Goal: Task Accomplishment & Management: Use online tool/utility

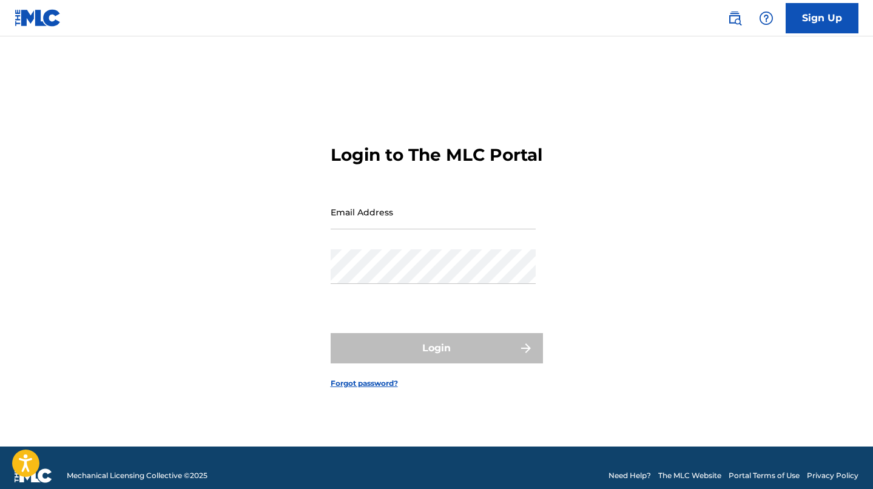
click at [405, 213] on input "Email Address" at bounding box center [432, 212] width 205 height 35
type input "[EMAIL_ADDRESS][DOMAIN_NAME]"
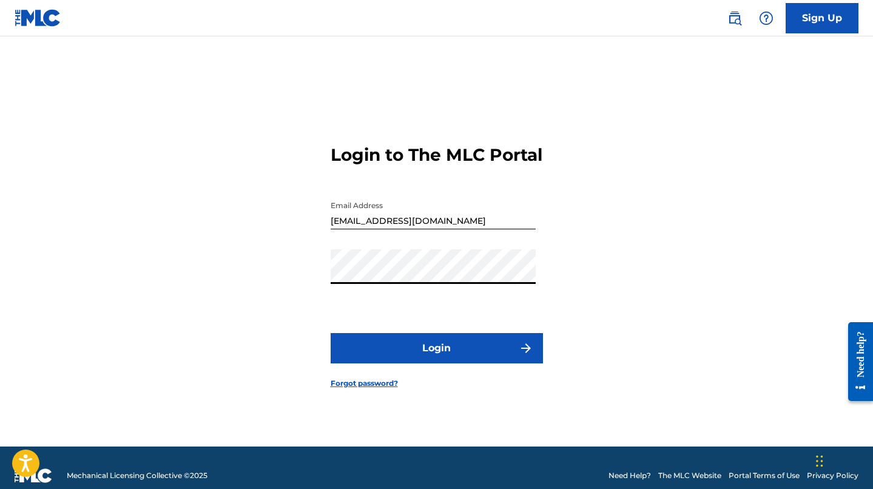
click at [330, 333] on button "Login" at bounding box center [436, 348] width 212 height 30
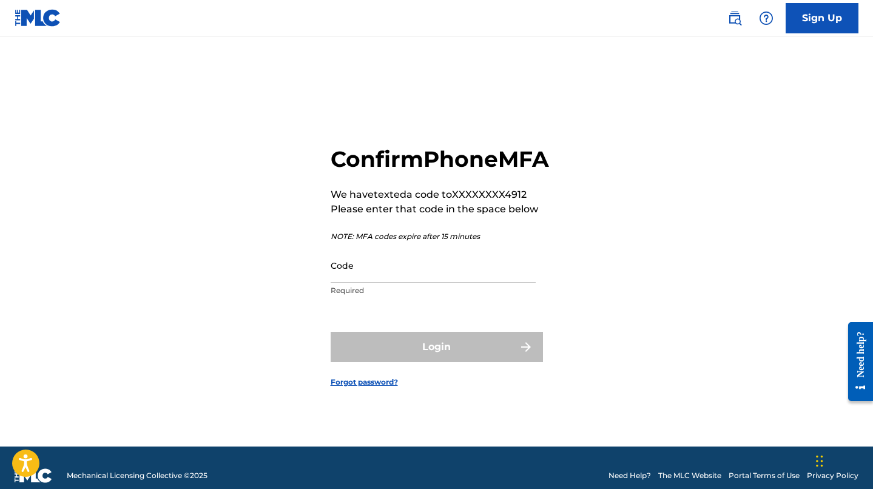
click at [352, 283] on input "Code" at bounding box center [432, 265] width 205 height 35
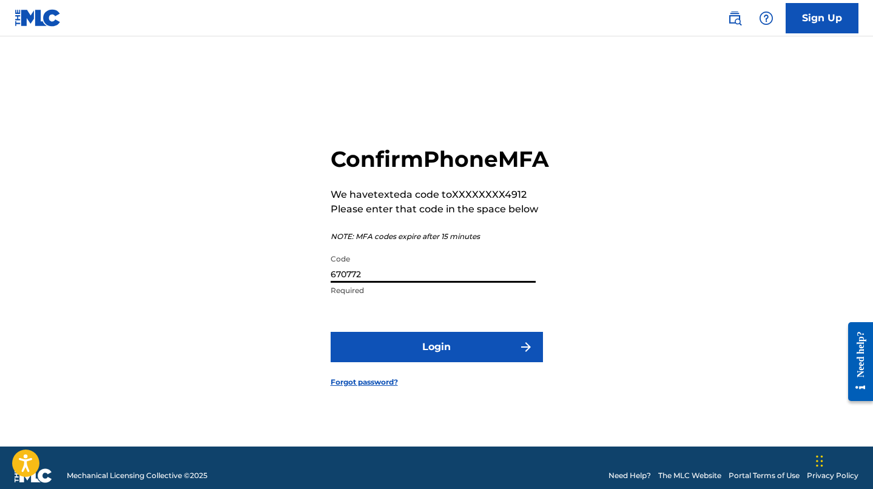
type input "670772"
click at [330, 332] on button "Login" at bounding box center [436, 347] width 212 height 30
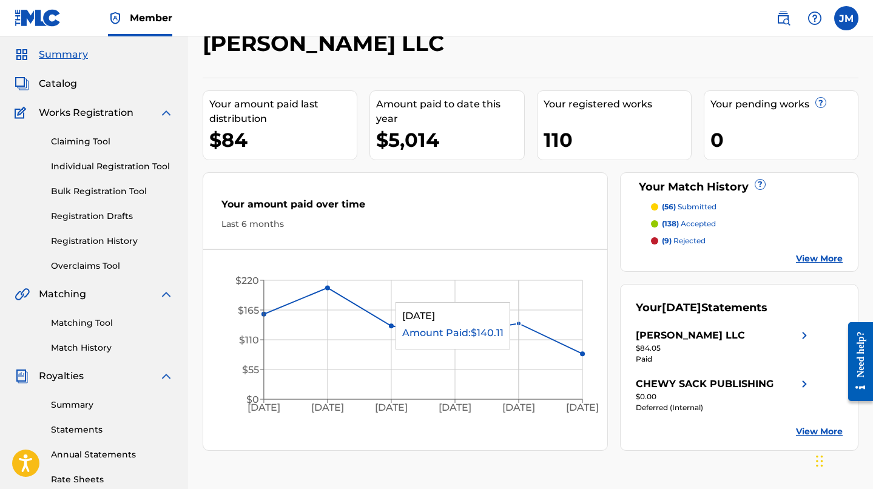
scroll to position [40, 0]
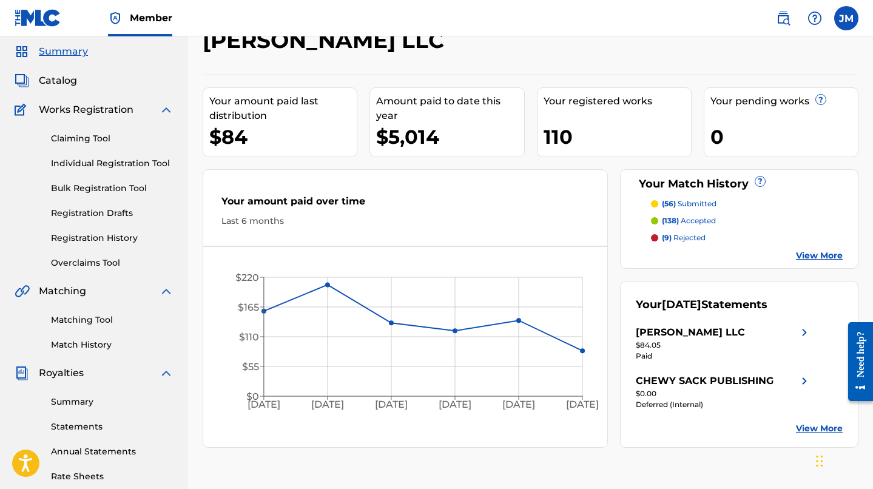
click at [53, 87] on span "Catalog" at bounding box center [58, 80] width 38 height 15
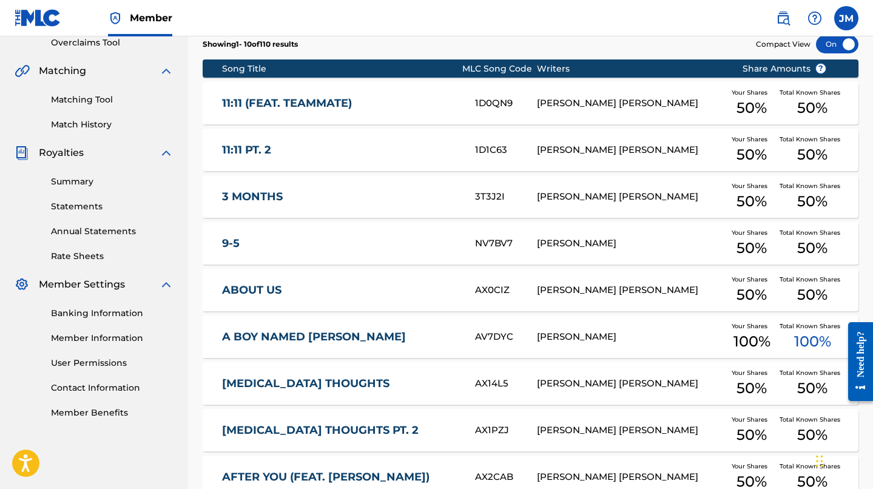
scroll to position [437, 0]
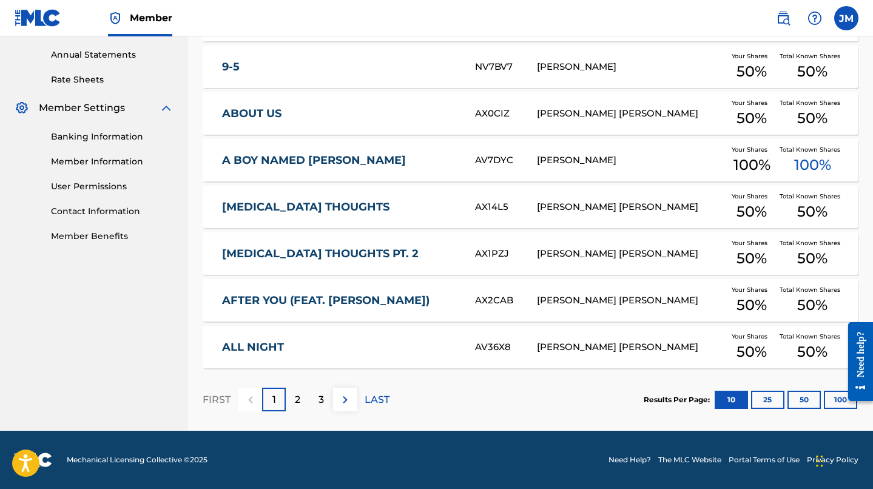
click at [295, 402] on p "2" at bounding box center [297, 399] width 5 height 15
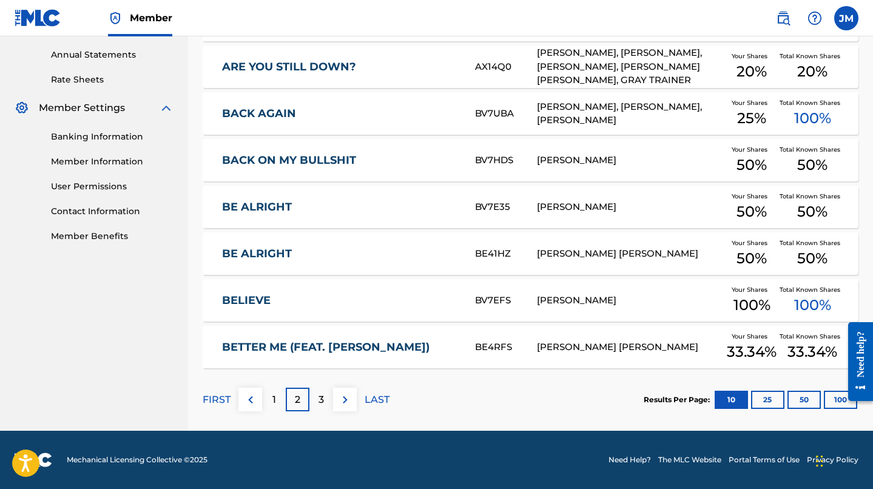
click at [317, 400] on div "3" at bounding box center [321, 399] width 24 height 24
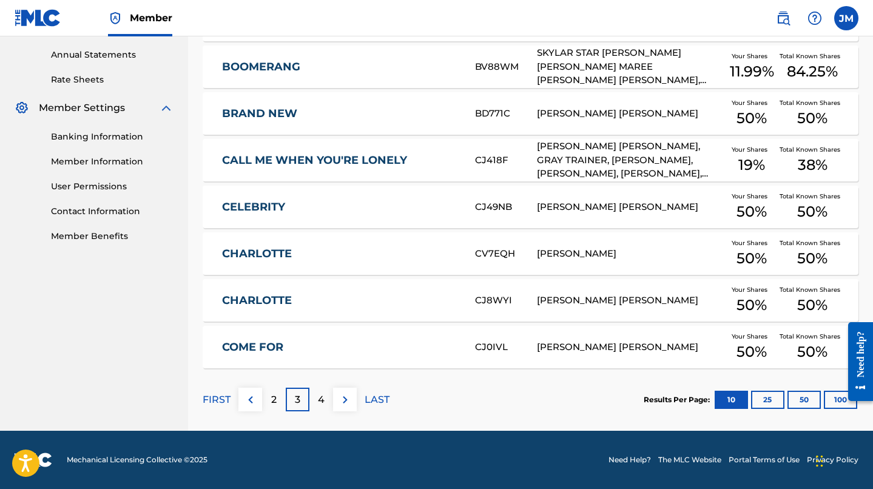
click at [375, 401] on p "LAST" at bounding box center [376, 399] width 25 height 15
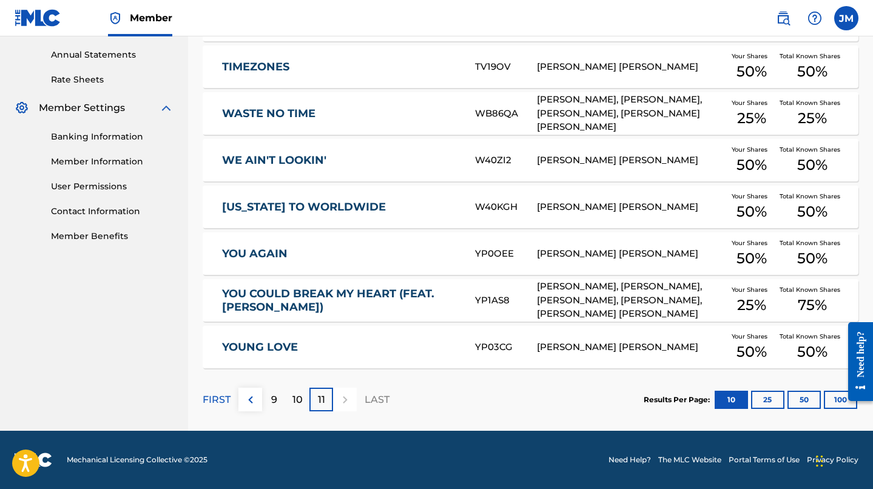
click at [298, 391] on div "10" at bounding box center [298, 399] width 24 height 24
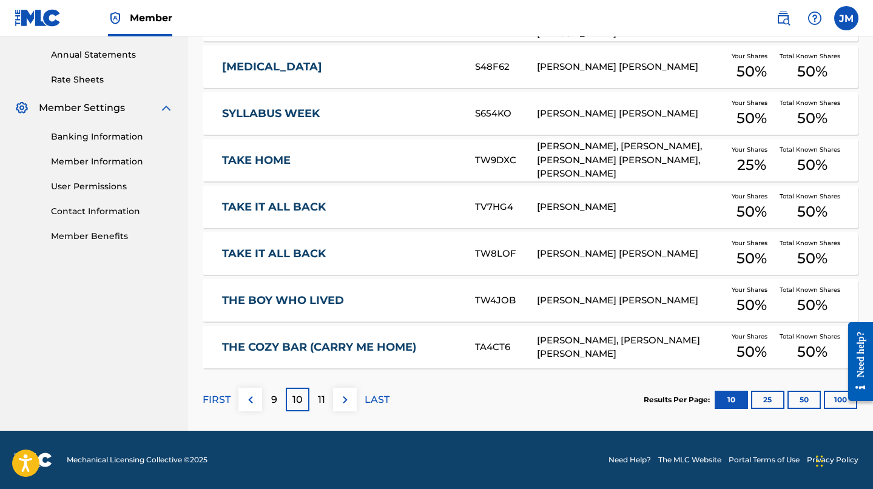
click at [367, 344] on link "THE COZY BAR (CARRY ME HOME)" at bounding box center [340, 347] width 236 height 14
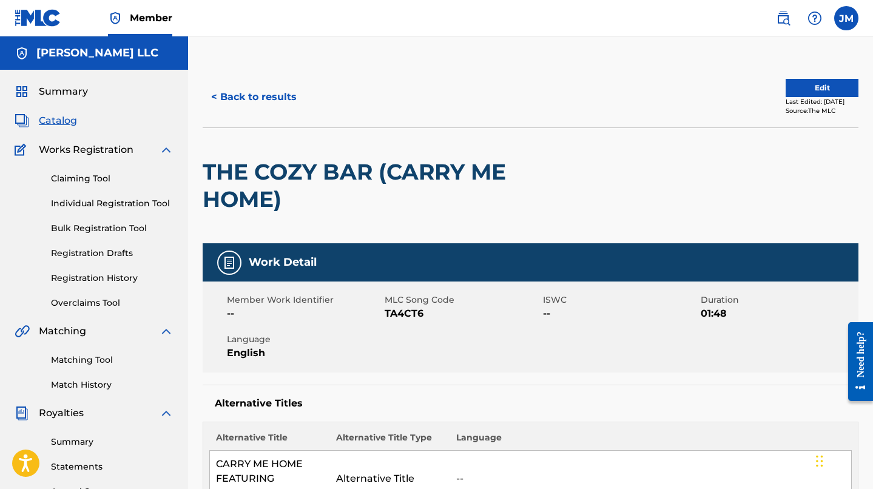
click at [77, 173] on link "Claiming Tool" at bounding box center [112, 178] width 122 height 13
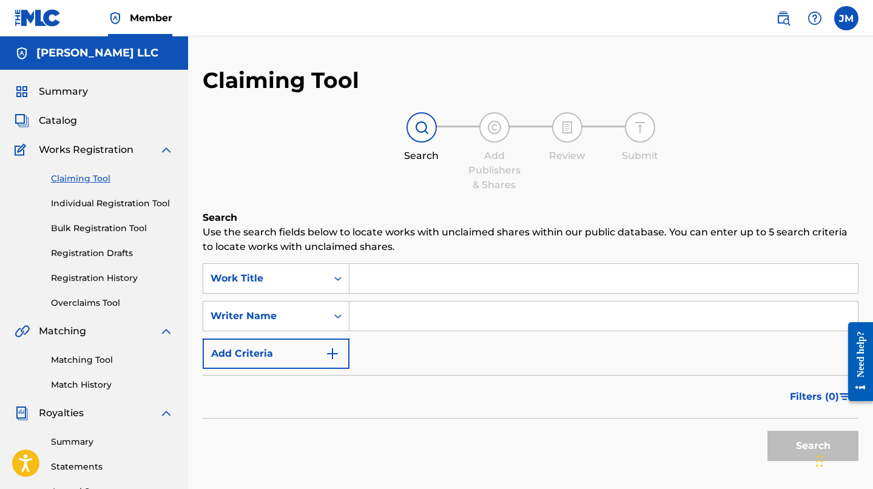
click at [129, 206] on link "Individual Registration Tool" at bounding box center [112, 203] width 122 height 13
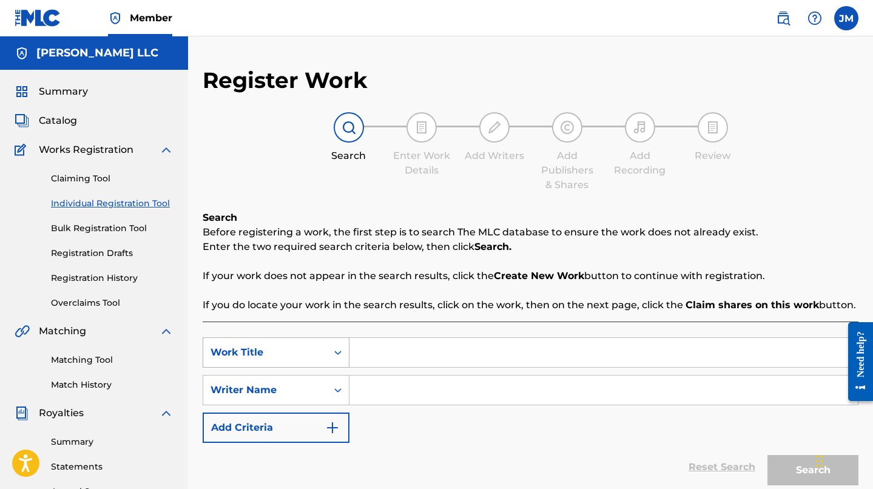
scroll to position [61, 0]
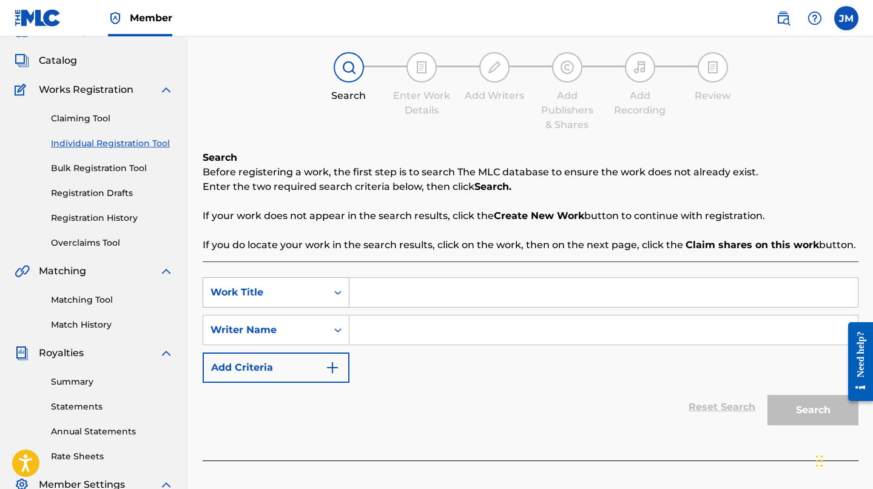
click at [290, 307] on div "Work Title" at bounding box center [276, 292] width 147 height 30
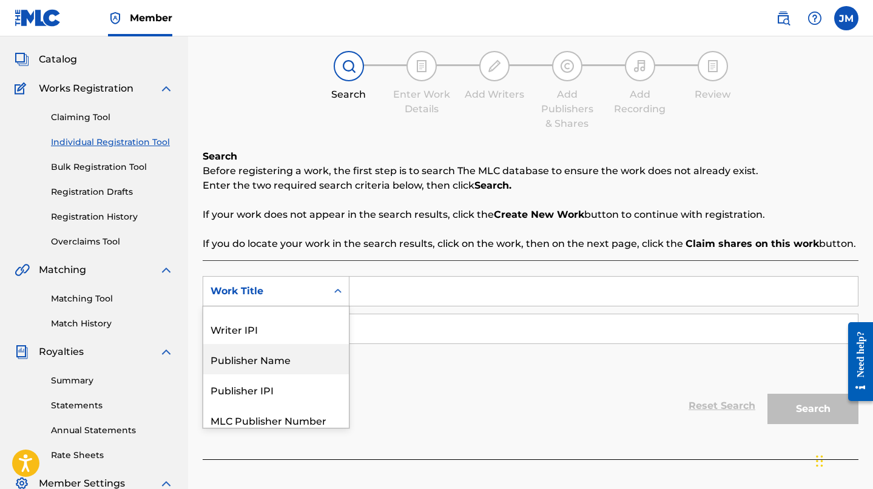
scroll to position [91, 0]
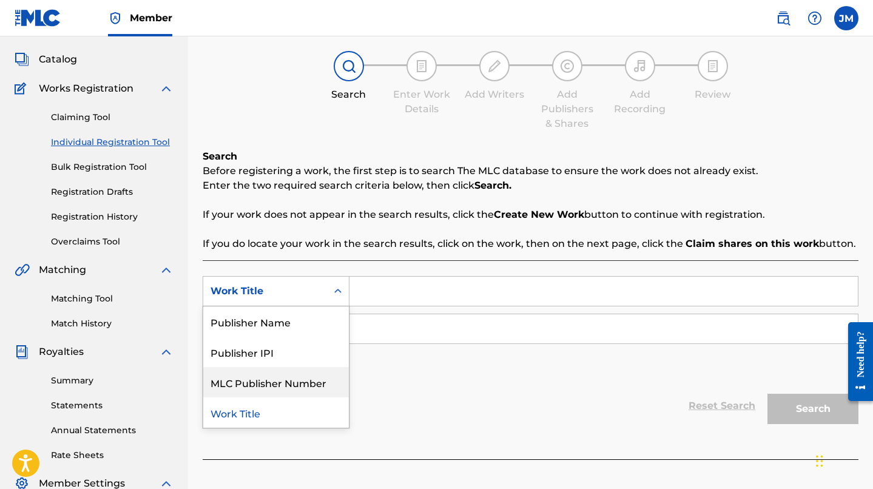
click at [382, 409] on div "Reset Search Search" at bounding box center [531, 405] width 656 height 49
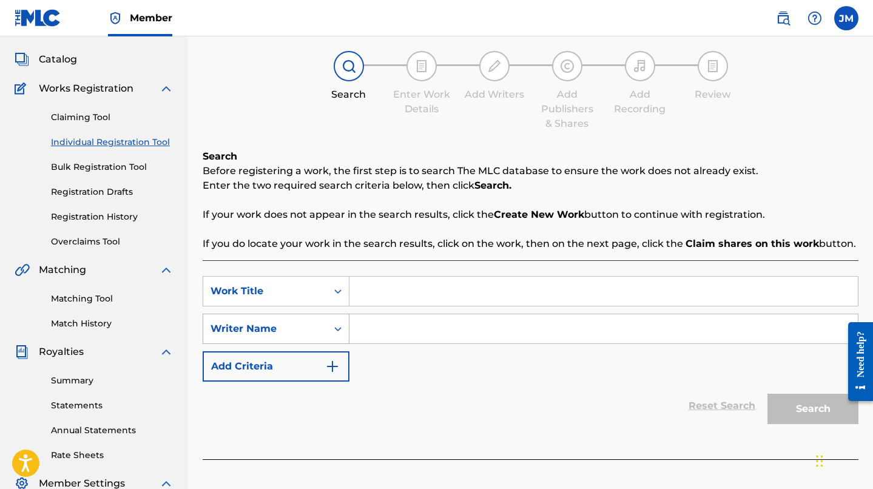
click at [308, 336] on div "Writer Name" at bounding box center [265, 328] width 124 height 23
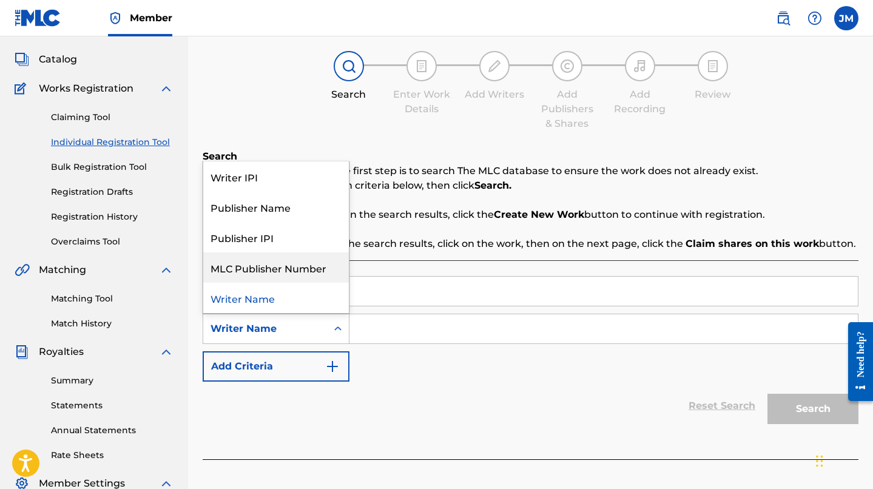
click at [193, 235] on div "Register Work Search Enter Work Details Add Writers Add Publishers & Shares Add…" at bounding box center [530, 318] width 685 height 627
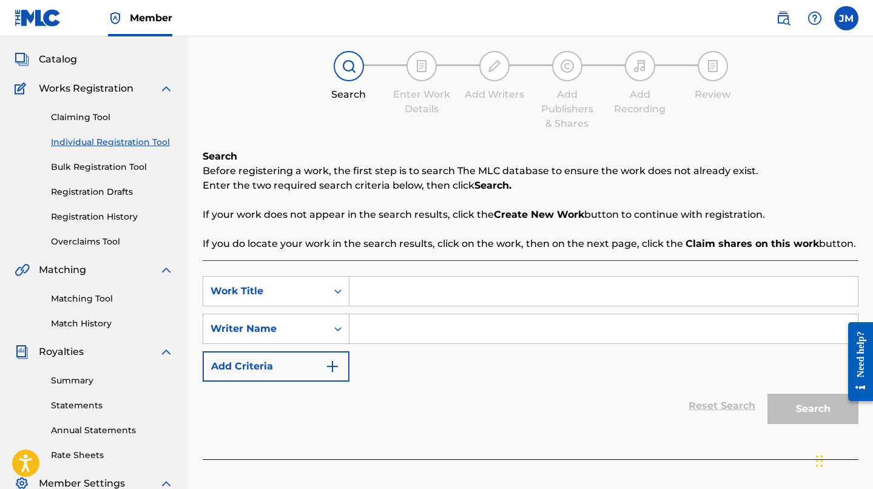
click at [68, 121] on link "Claiming Tool" at bounding box center [112, 117] width 122 height 13
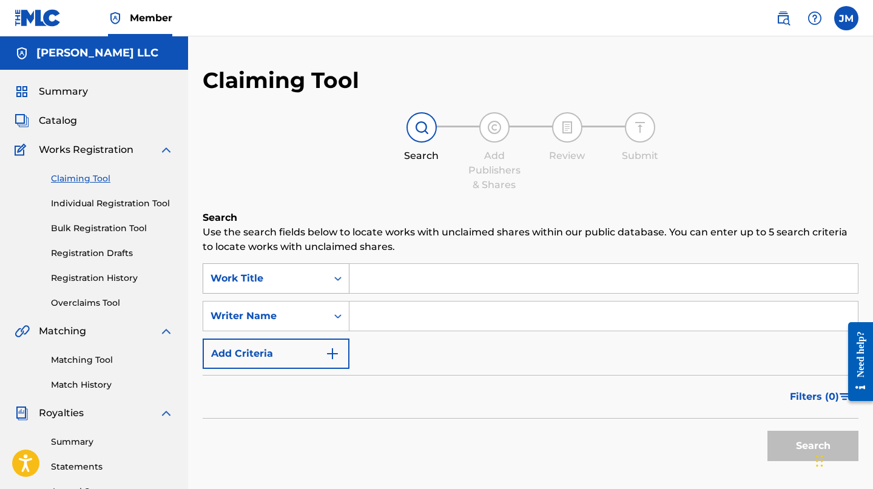
click at [286, 279] on div "Work Title" at bounding box center [264, 278] width 109 height 15
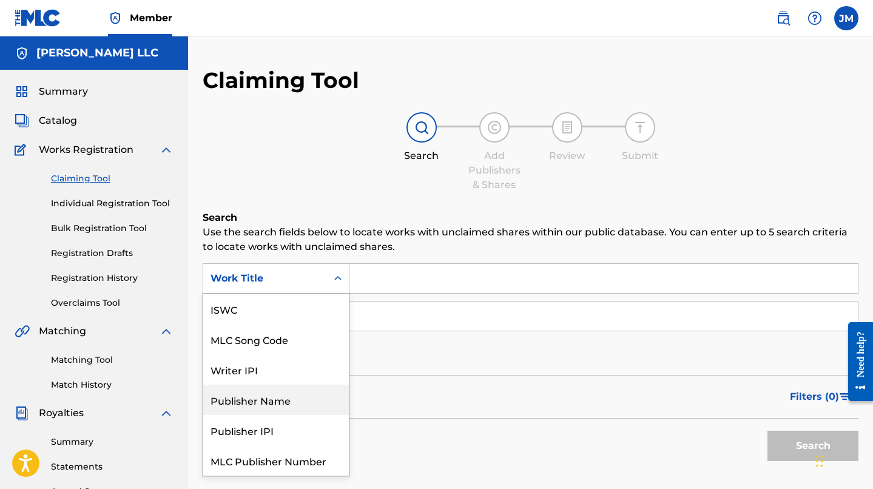
click at [298, 386] on div "Publisher Name" at bounding box center [276, 399] width 146 height 30
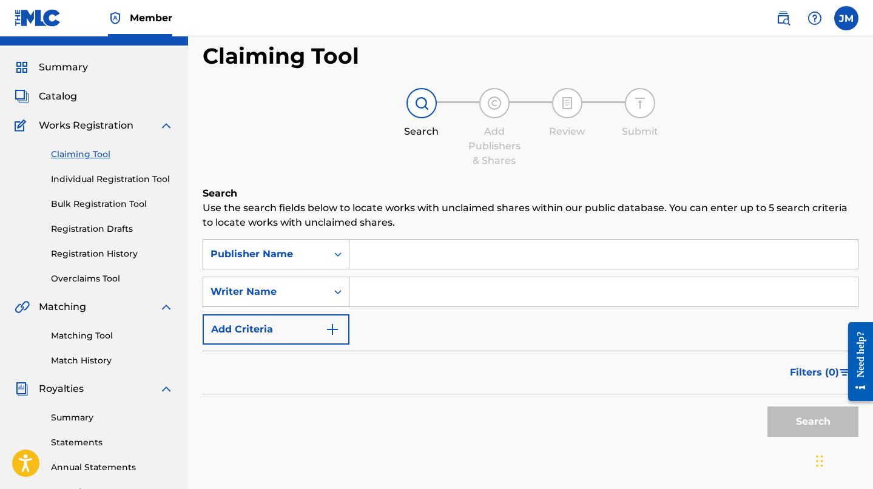
click at [307, 307] on div "Writer Name" at bounding box center [276, 292] width 147 height 30
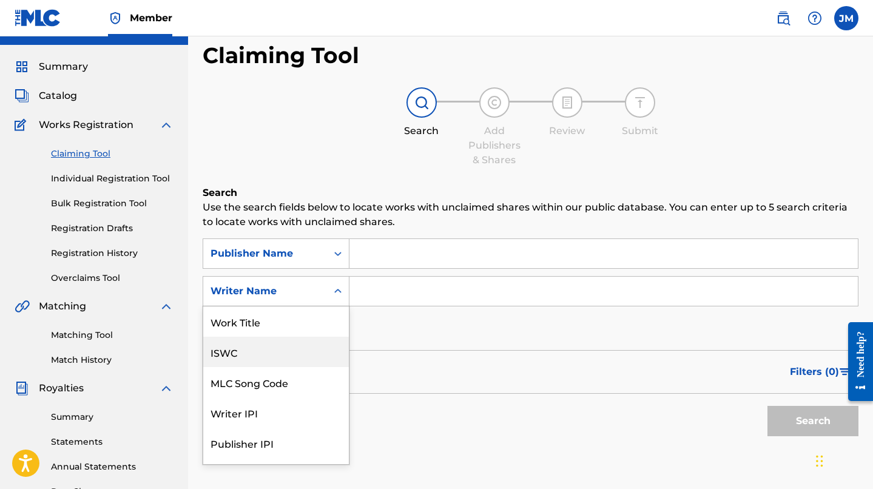
scroll to position [30, 0]
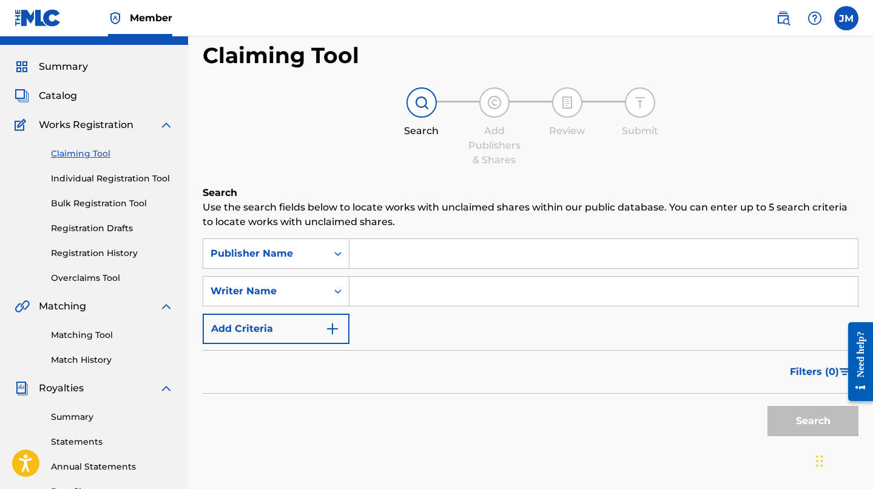
click at [428, 369] on div "Filters ( 0 )" at bounding box center [531, 372] width 656 height 44
click at [65, 104] on div "Summary Catalog Works Registration Claiming Tool Individual Registration Tool B…" at bounding box center [94, 357] width 188 height 624
click at [64, 98] on span "Catalog" at bounding box center [58, 96] width 38 height 15
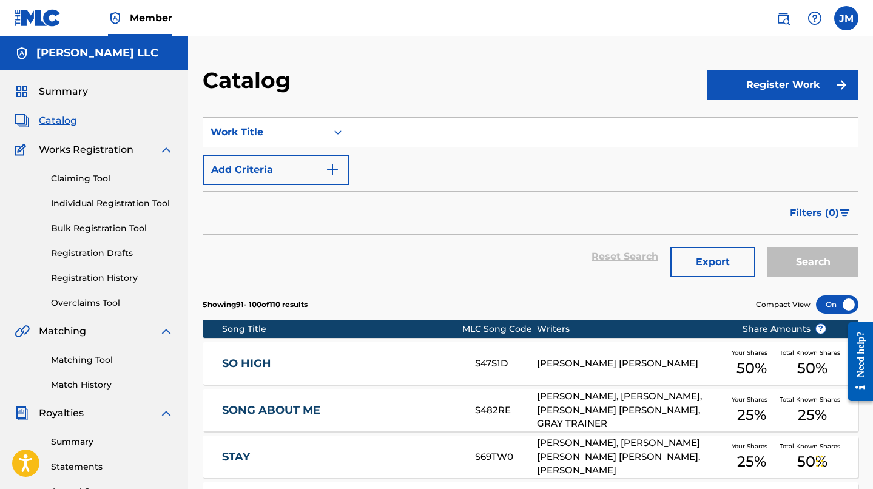
click at [55, 98] on span "Summary" at bounding box center [63, 91] width 49 height 15
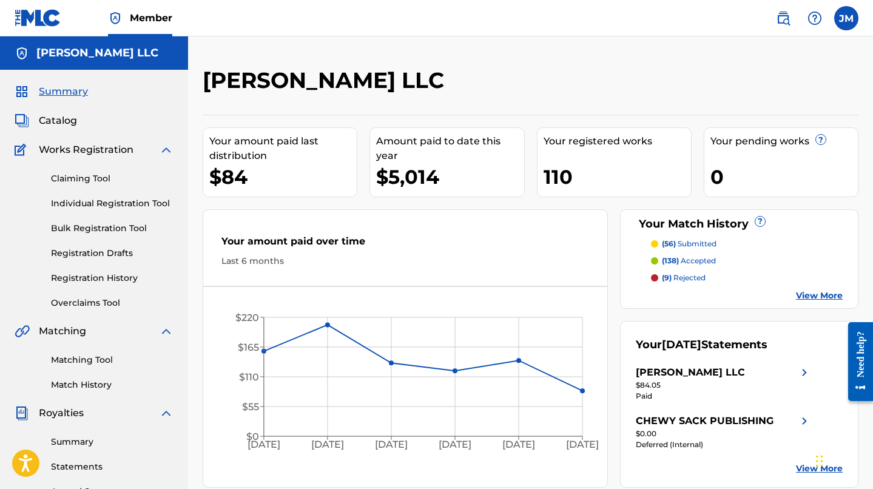
click at [81, 363] on link "Matching Tool" at bounding box center [112, 360] width 122 height 13
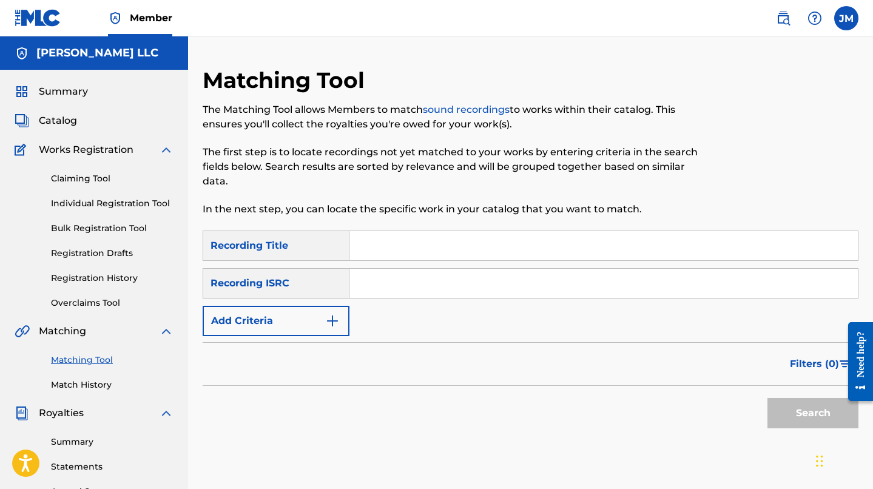
click at [102, 300] on link "Overclaims Tool" at bounding box center [112, 303] width 122 height 13
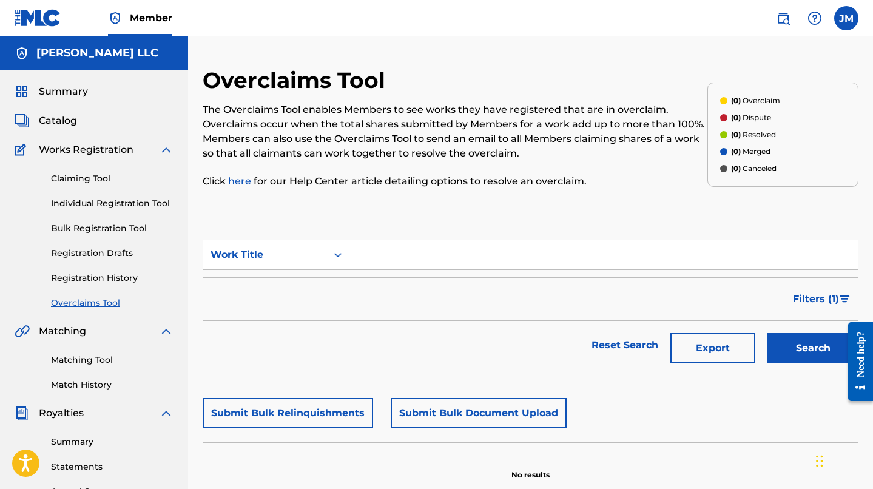
click at [104, 279] on link "Registration History" at bounding box center [112, 278] width 122 height 13
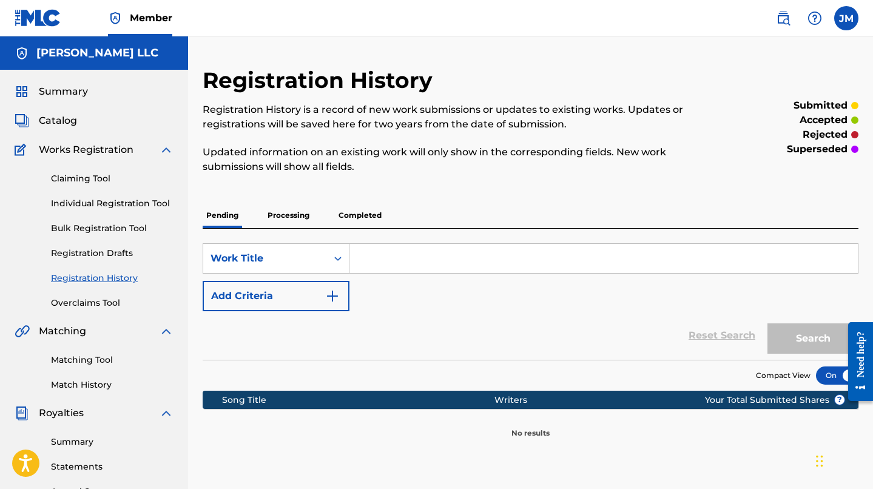
click at [131, 249] on link "Registration Drafts" at bounding box center [112, 253] width 122 height 13
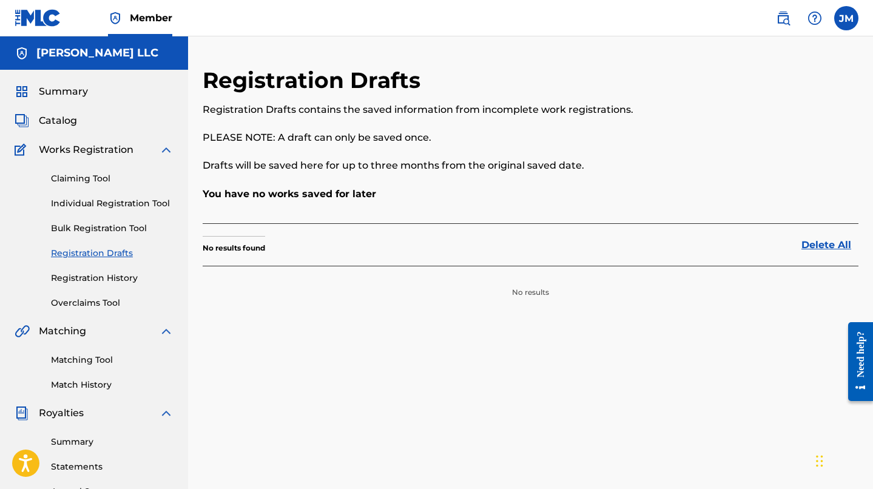
click at [123, 235] on div "Claiming Tool Individual Registration Tool Bulk Registration Tool Registration …" at bounding box center [94, 233] width 159 height 152
click at [82, 170] on div "Claiming Tool Individual Registration Tool Bulk Registration Tool Registration …" at bounding box center [94, 233] width 159 height 152
click at [82, 174] on link "Claiming Tool" at bounding box center [112, 178] width 122 height 13
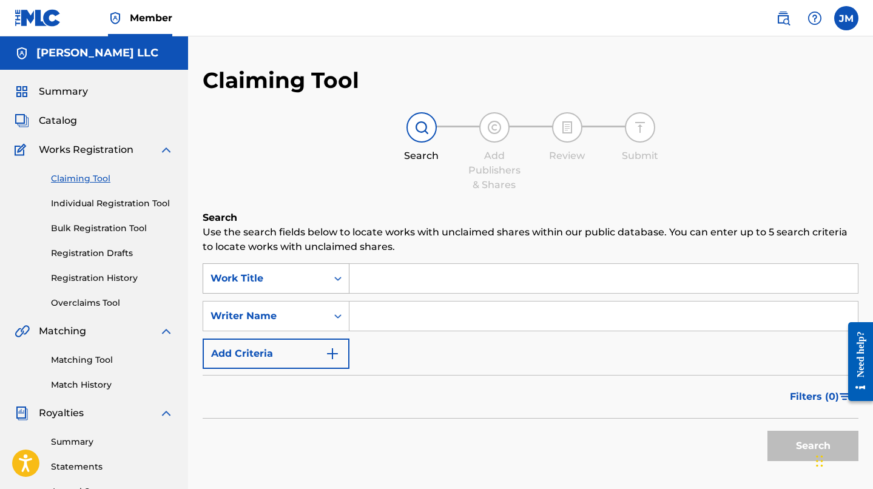
click at [308, 275] on div "Work Title" at bounding box center [264, 278] width 109 height 15
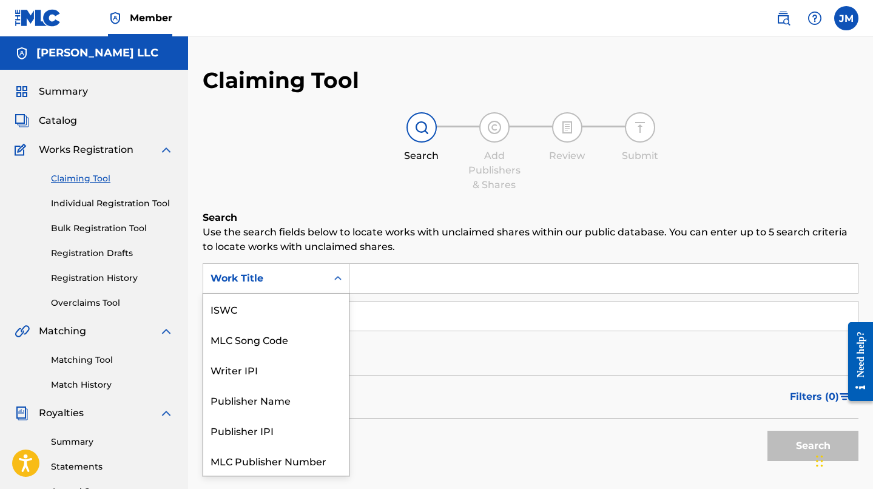
scroll to position [30, 0]
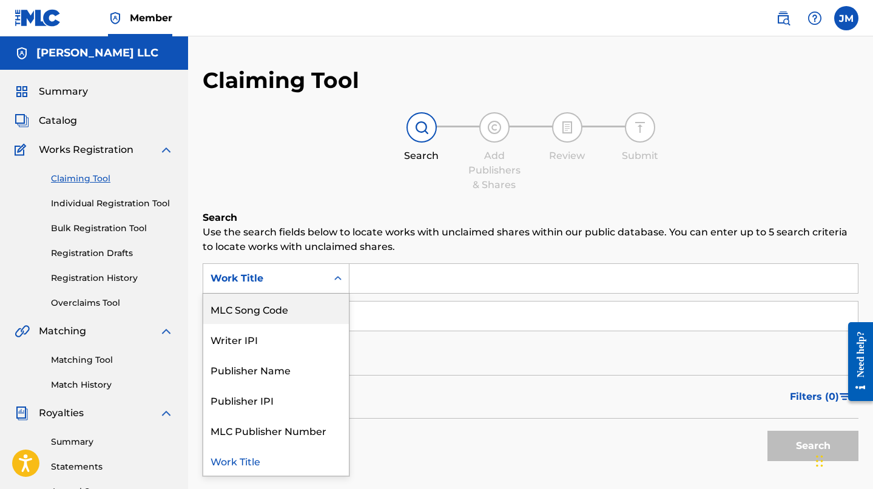
click at [423, 288] on input "Search Form" at bounding box center [603, 278] width 508 height 29
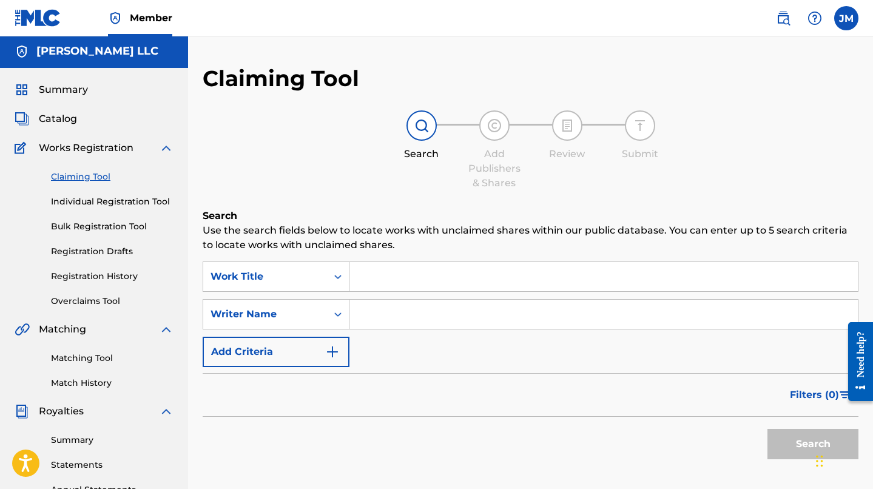
scroll to position [3, 0]
click at [64, 118] on span "Catalog" at bounding box center [58, 117] width 38 height 15
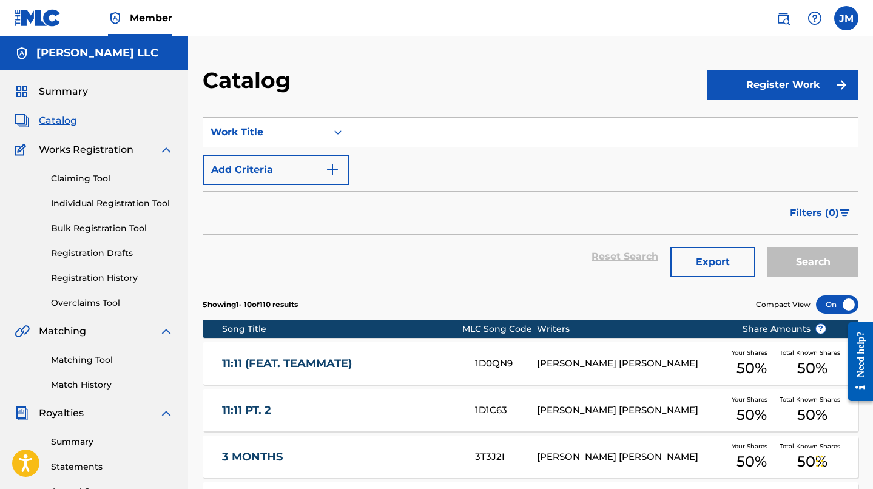
click at [107, 175] on link "Claiming Tool" at bounding box center [112, 178] width 122 height 13
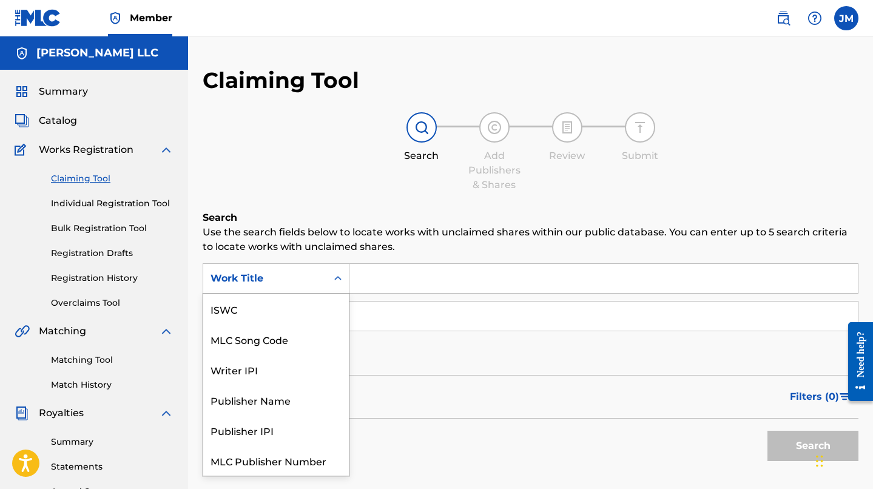
click at [299, 280] on div "Work Title" at bounding box center [264, 278] width 109 height 15
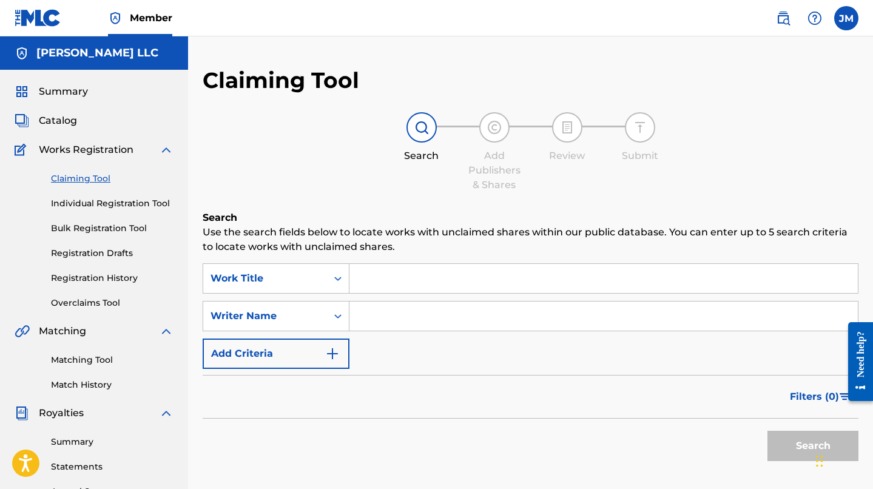
click at [432, 348] on div "SearchWithCriteria826e39b7-4aa1-4b19-9e80-b242c82f6091 Work Title SearchWithCri…" at bounding box center [531, 316] width 656 height 106
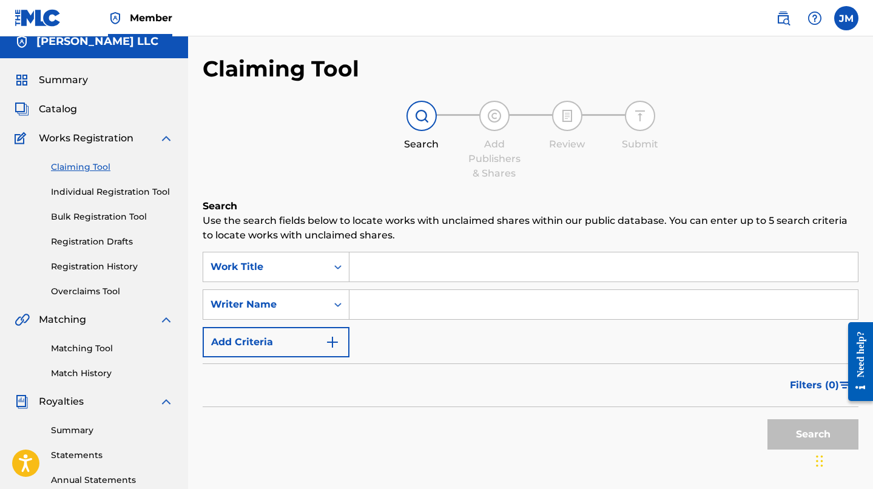
scroll to position [7, 0]
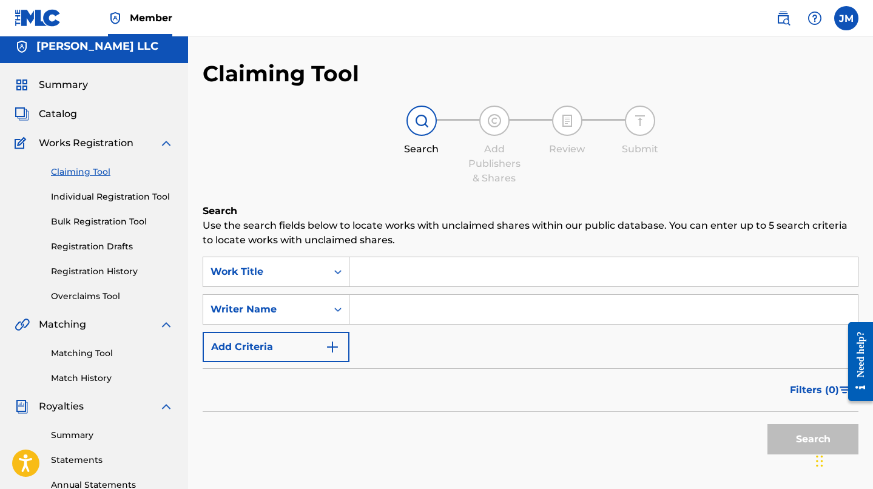
click at [98, 270] on link "Registration History" at bounding box center [112, 271] width 122 height 13
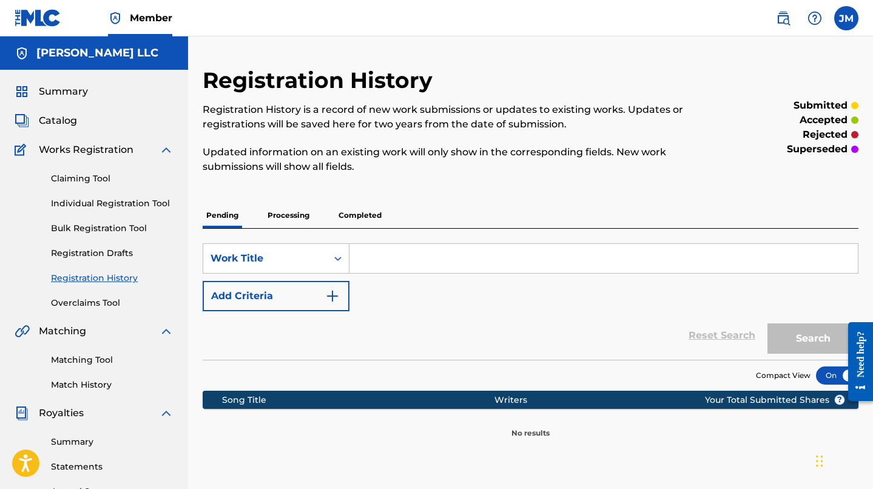
click at [119, 255] on link "Registration Drafts" at bounding box center [112, 253] width 122 height 13
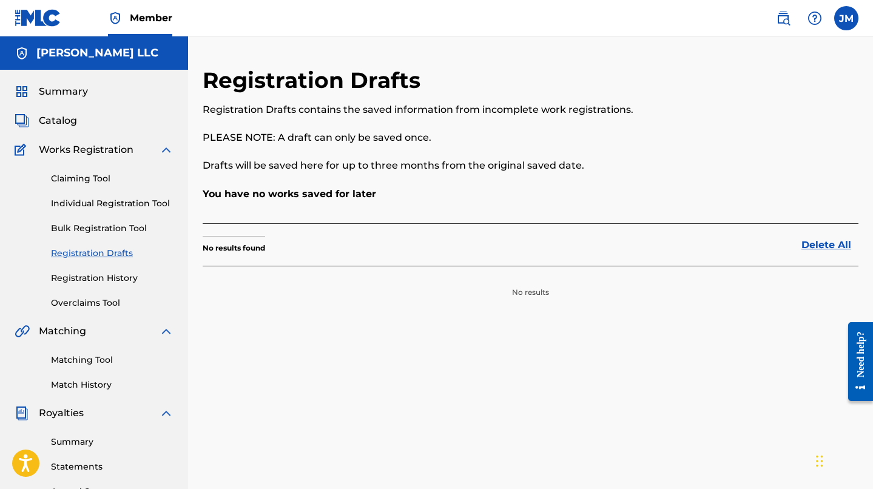
click at [124, 236] on div "Claiming Tool Individual Registration Tool Bulk Registration Tool Registration …" at bounding box center [94, 233] width 159 height 152
click at [119, 230] on link "Bulk Registration Tool" at bounding box center [112, 228] width 122 height 13
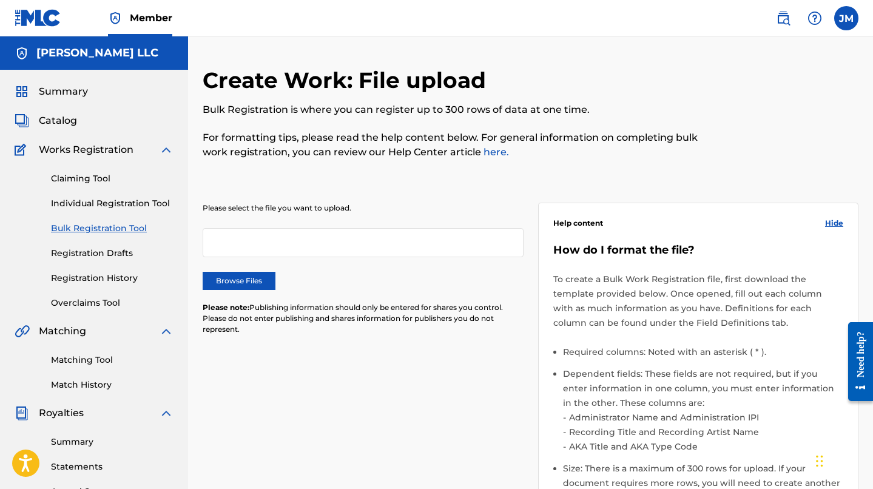
click at [103, 203] on link "Individual Registration Tool" at bounding box center [112, 203] width 122 height 13
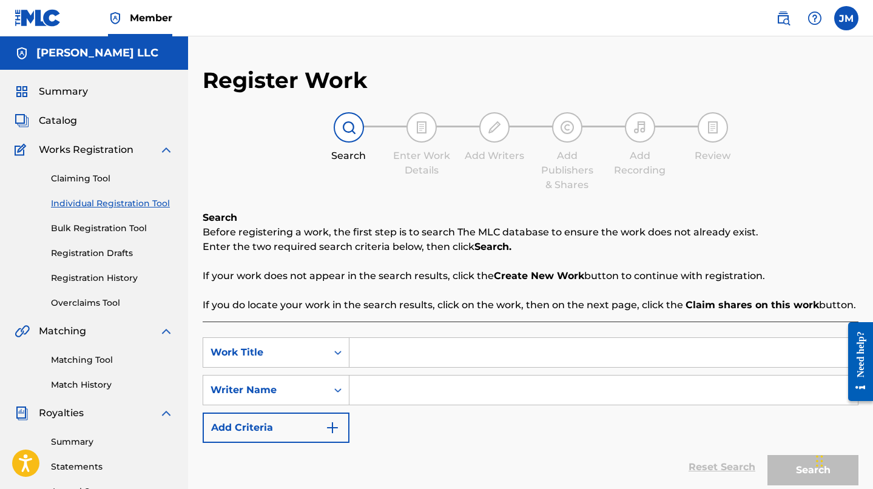
click at [98, 183] on link "Claiming Tool" at bounding box center [112, 178] width 122 height 13
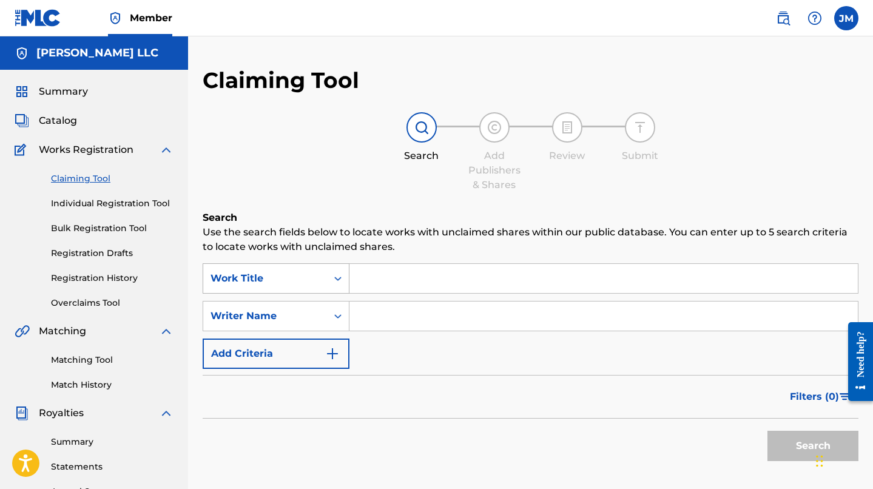
click at [327, 288] on div "Search Form" at bounding box center [338, 278] width 22 height 22
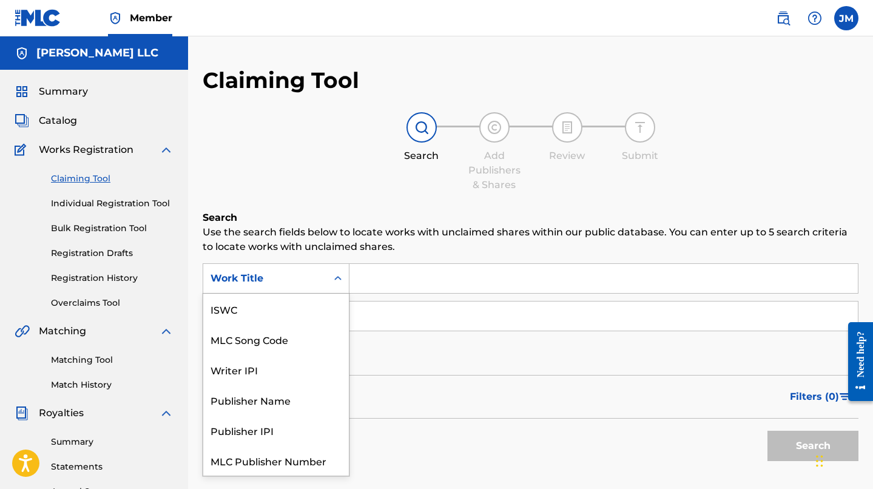
scroll to position [30, 0]
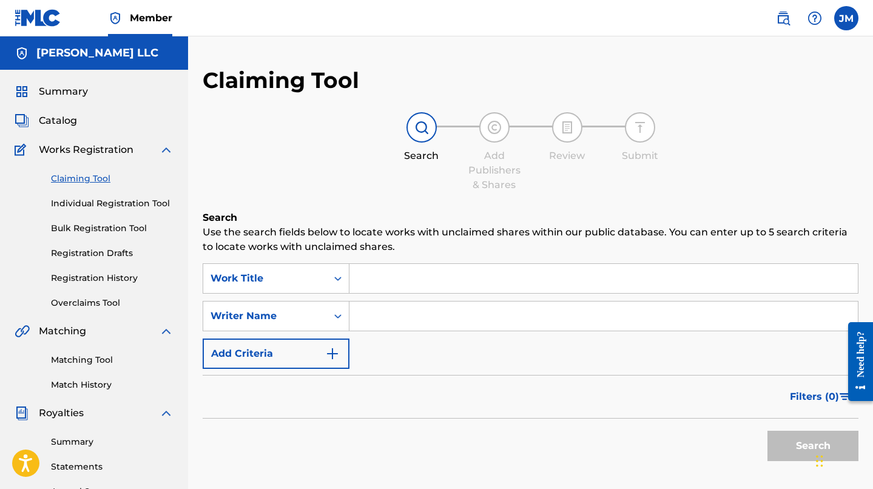
click at [409, 365] on div "SearchWithCriteria826e39b7-4aa1-4b19-9e80-b242c82f6091 Work Title SearchWithCri…" at bounding box center [531, 316] width 656 height 106
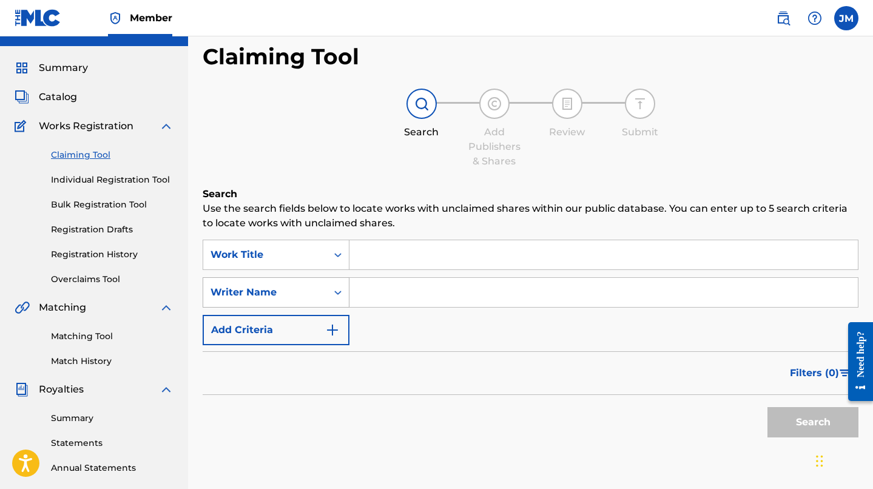
click at [307, 307] on div "Writer Name" at bounding box center [276, 292] width 147 height 30
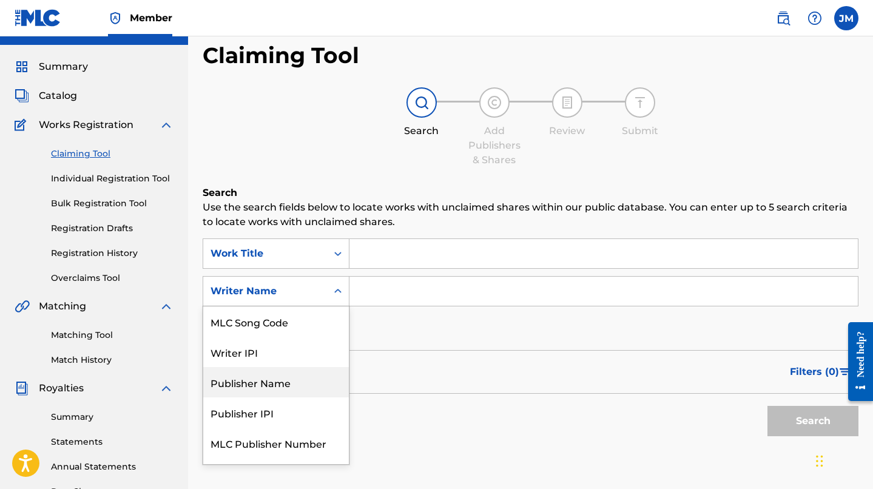
scroll to position [0, 0]
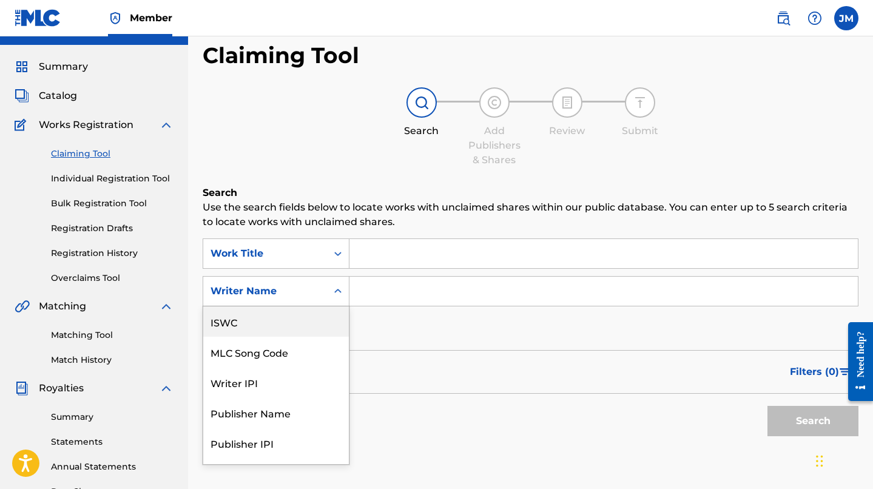
click at [146, 179] on link "Individual Registration Tool" at bounding box center [112, 178] width 122 height 13
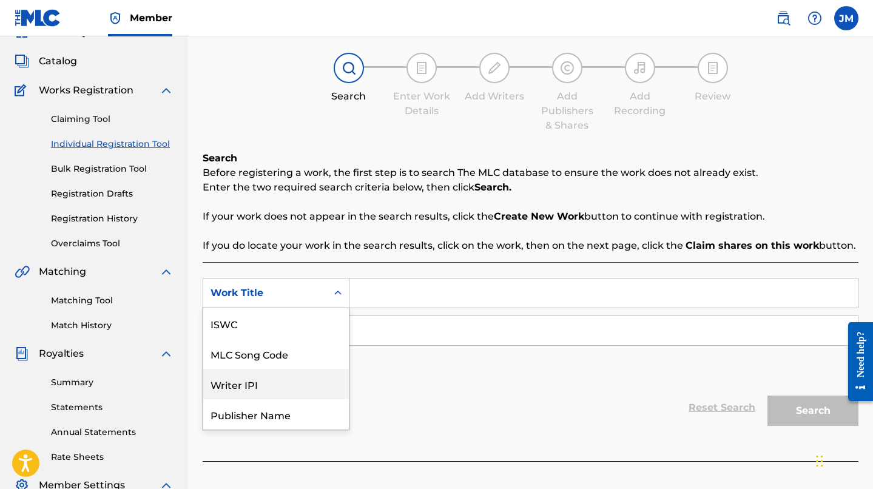
click at [270, 308] on div "Writer IPI, 3 of 7. 7 results available. Use Up and Down to choose options, pre…" at bounding box center [276, 293] width 147 height 30
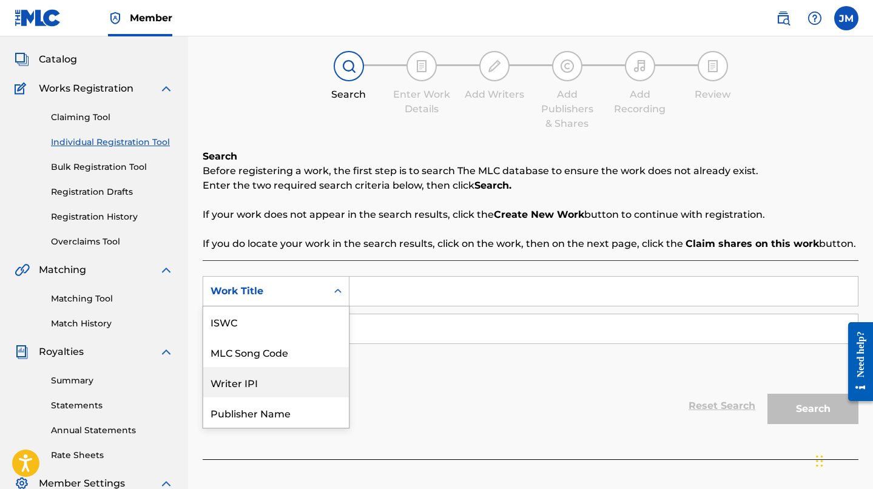
scroll to position [30, 0]
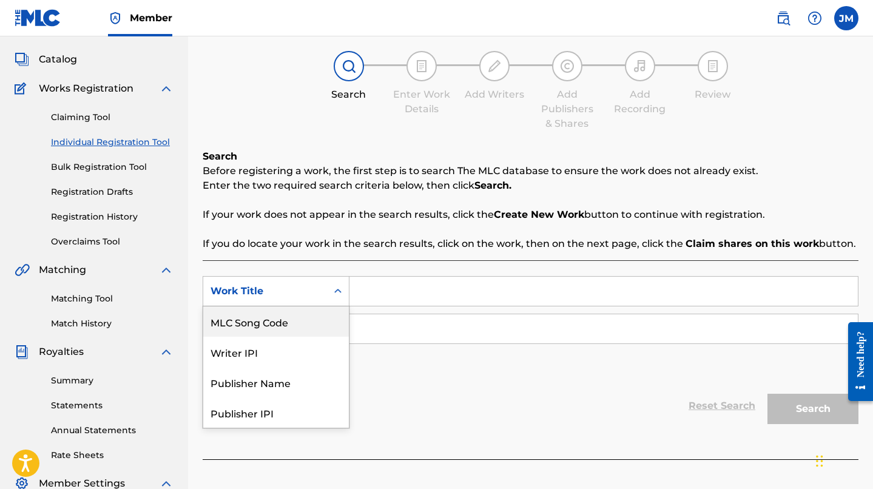
click at [299, 256] on div "Search Before registering a work, the first step is to search The MLC database …" at bounding box center [531, 304] width 656 height 310
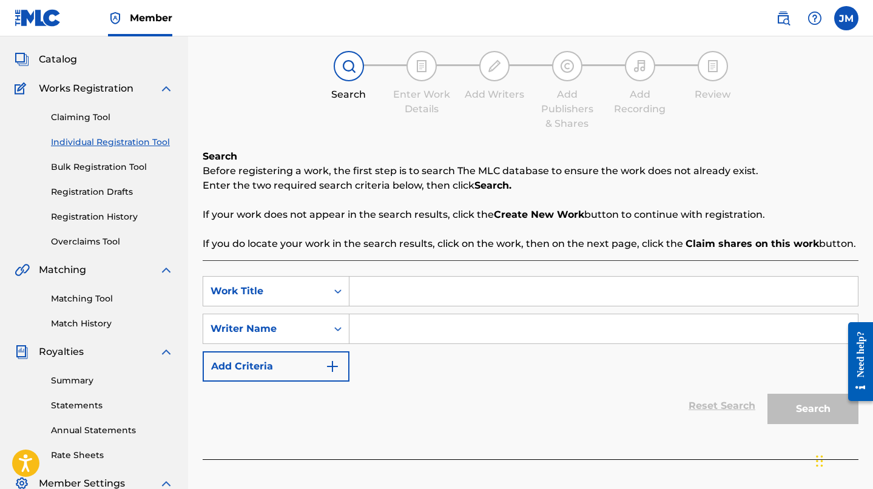
click at [121, 167] on link "Bulk Registration Tool" at bounding box center [112, 167] width 122 height 13
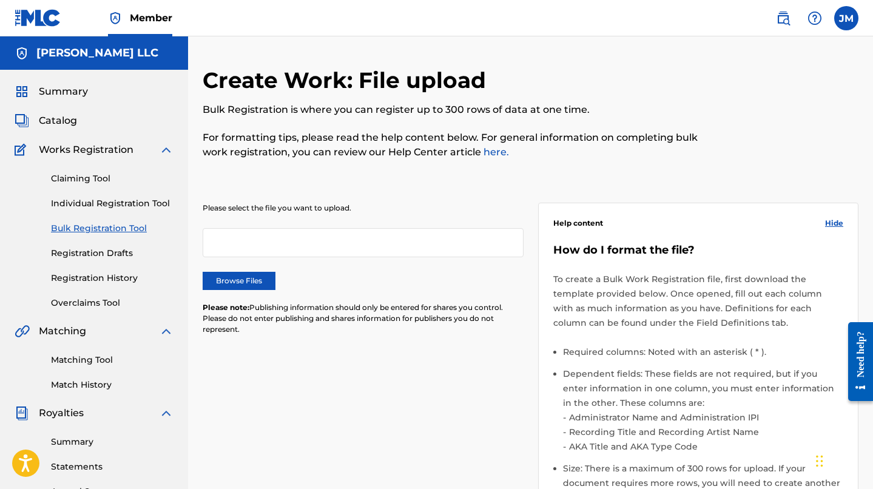
click at [104, 256] on link "Registration Drafts" at bounding box center [112, 253] width 122 height 13
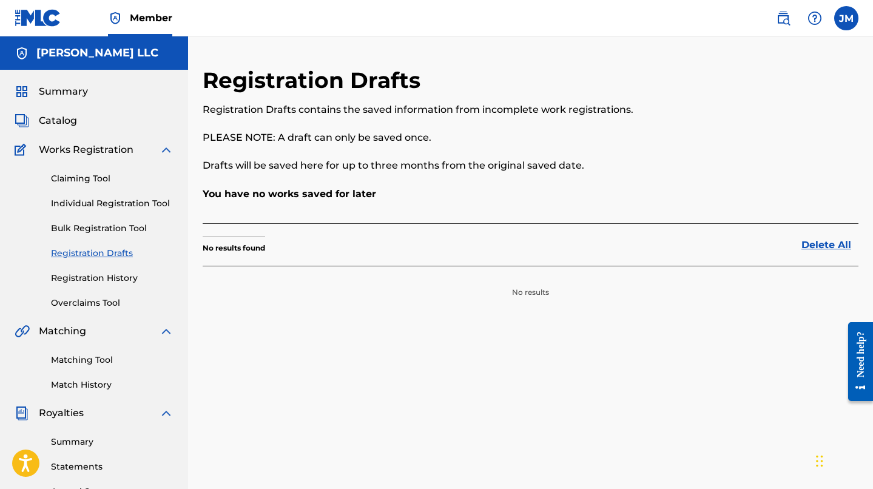
click at [102, 272] on link "Registration History" at bounding box center [112, 278] width 122 height 13
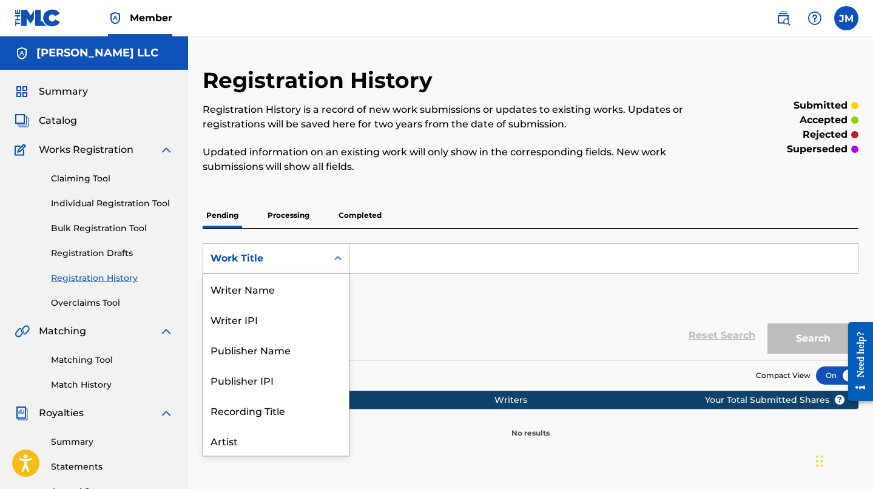
scroll to position [61, 0]
click at [271, 260] on div "Work Title" at bounding box center [264, 258] width 109 height 15
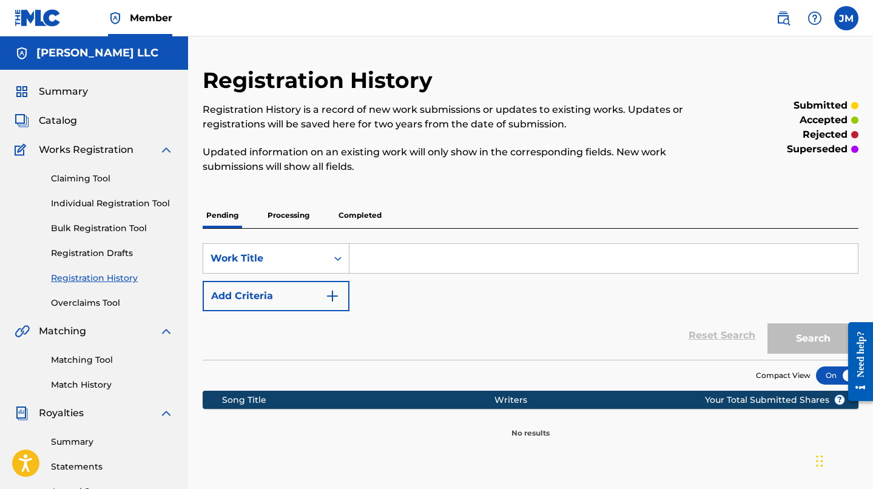
click at [89, 179] on link "Claiming Tool" at bounding box center [112, 178] width 122 height 13
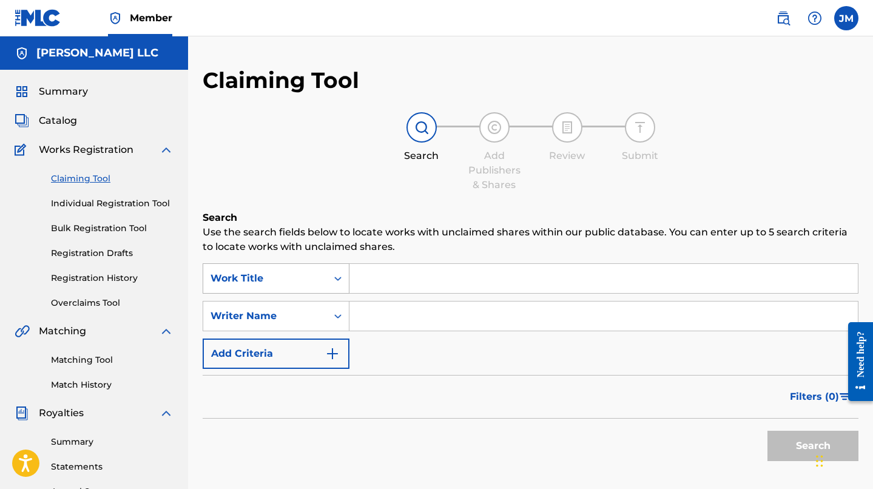
click at [264, 280] on div "Work Title" at bounding box center [264, 278] width 109 height 15
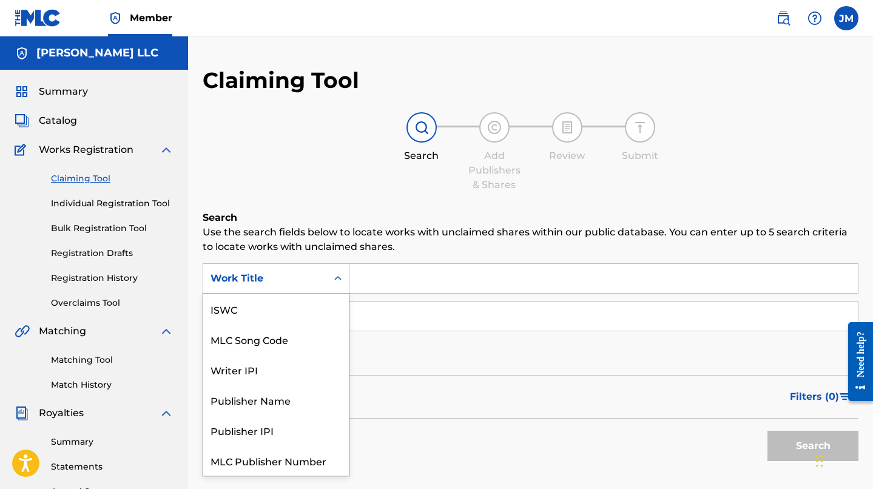
scroll to position [30, 0]
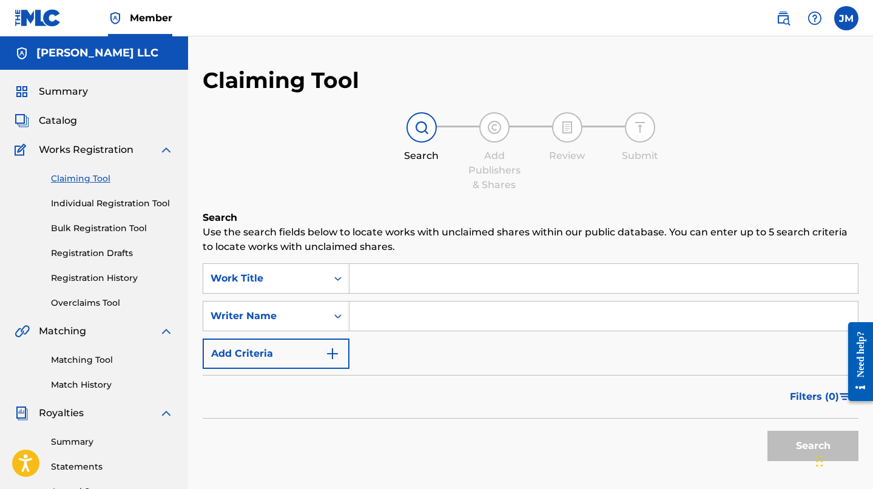
click at [380, 253] on p "Use the search fields below to locate works with unclaimed shares within our pu…" at bounding box center [531, 239] width 656 height 29
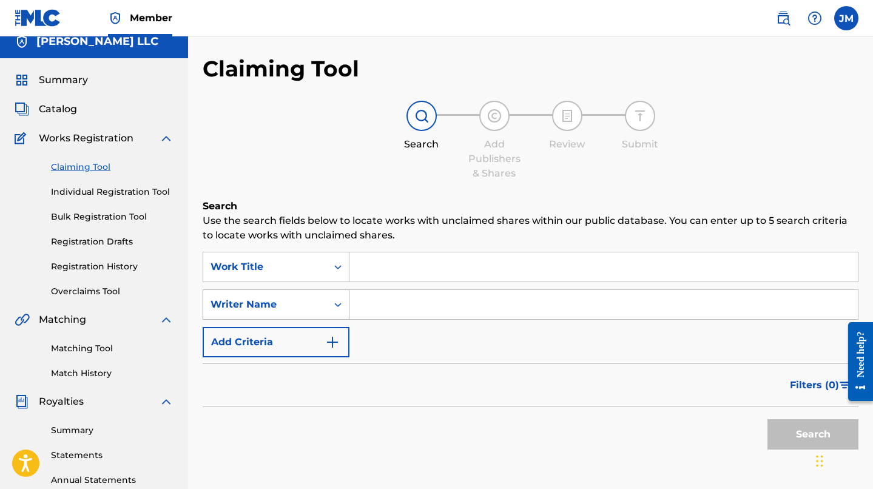
scroll to position [25, 0]
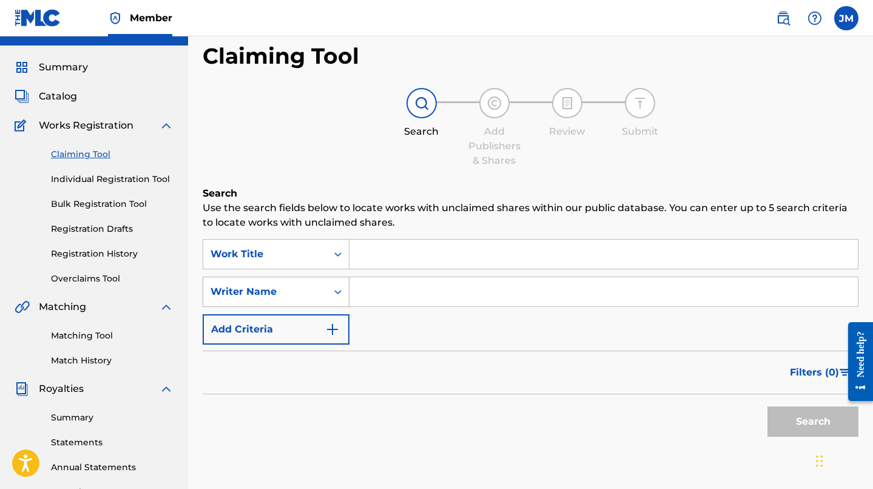
click at [339, 307] on div "Writer Name" at bounding box center [276, 292] width 147 height 30
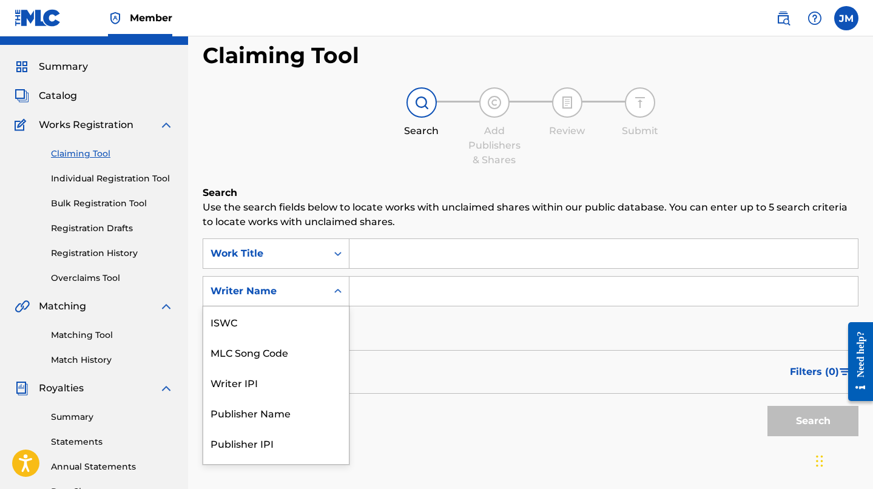
scroll to position [30, 0]
click at [378, 292] on input "Search Form" at bounding box center [603, 291] width 508 height 29
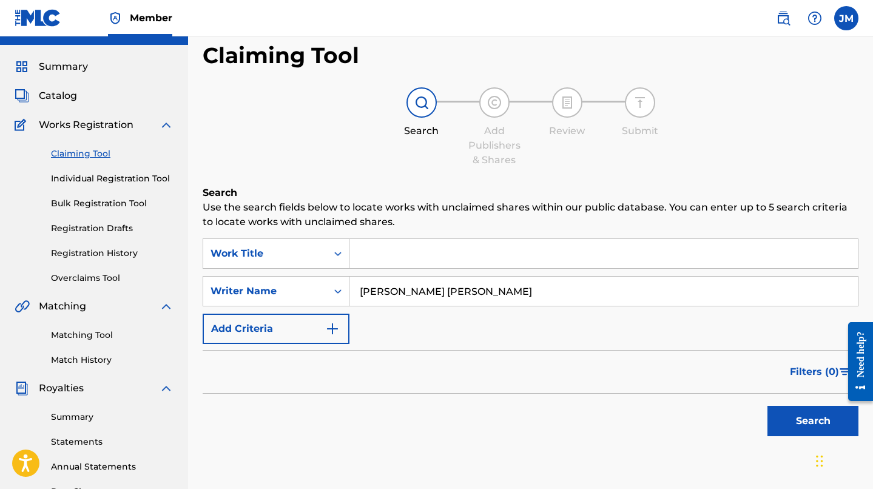
click at [601, 297] on input "[PERSON_NAME] [PERSON_NAME]" at bounding box center [603, 291] width 508 height 29
click at [767, 406] on button "Search" at bounding box center [812, 421] width 91 height 30
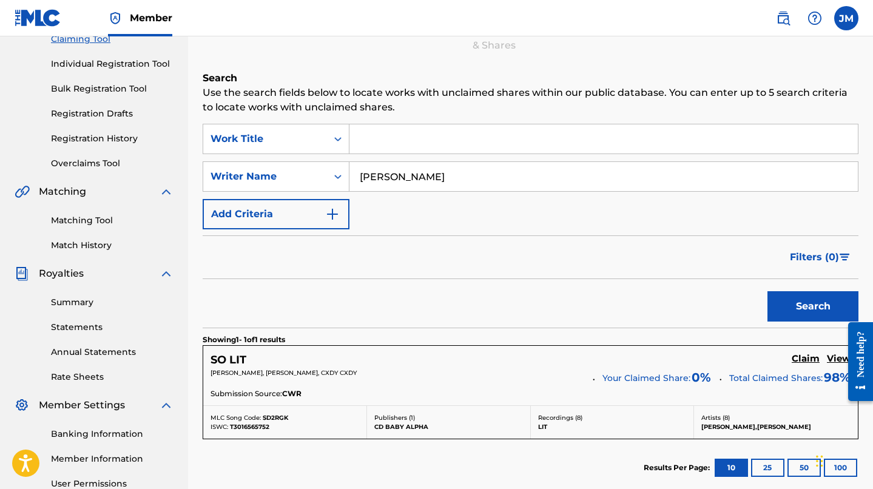
scroll to position [117, 0]
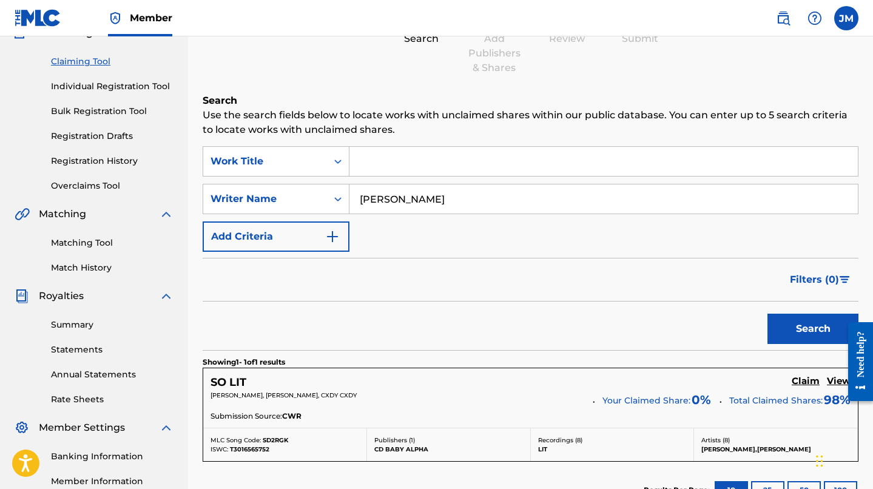
click at [407, 200] on input "[PERSON_NAME]" at bounding box center [603, 198] width 508 height 29
type input "[PERSON_NAME] [PERSON_NAME]"
click at [767, 314] on button "Search" at bounding box center [812, 329] width 91 height 30
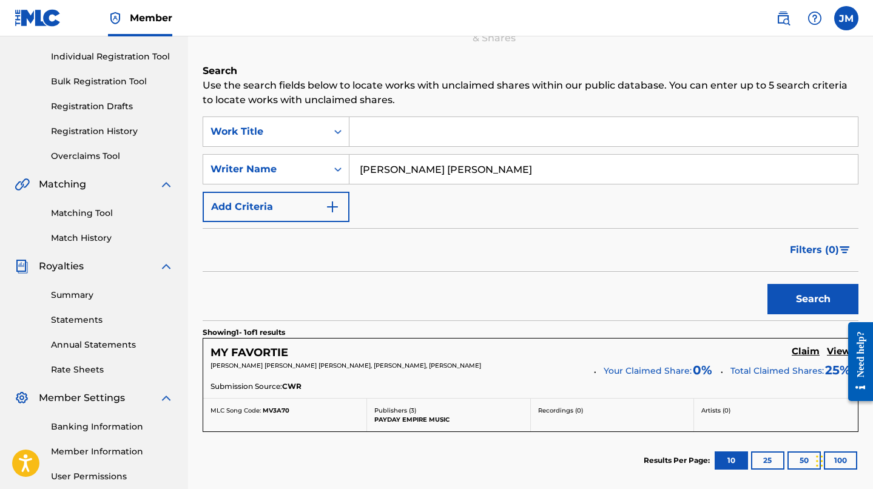
scroll to position [156, 0]
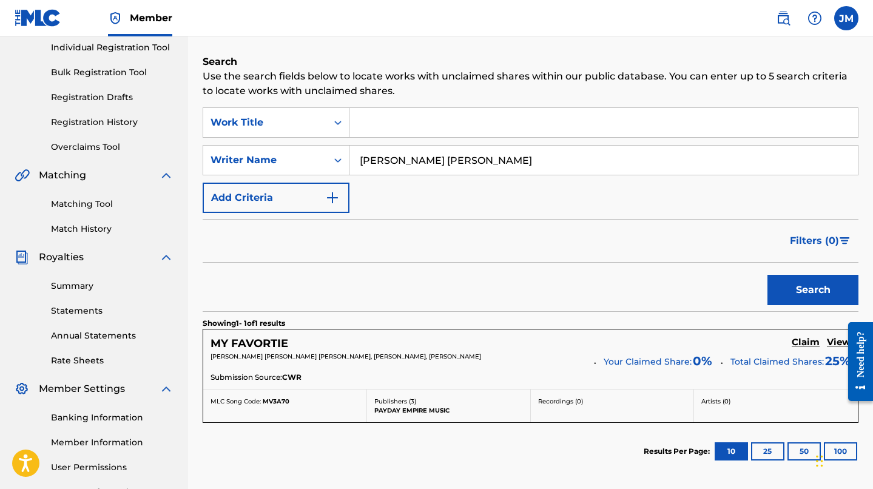
click at [839, 340] on div at bounding box center [856, 361] width 34 height 98
click at [835, 340] on h5 "View" at bounding box center [839, 343] width 24 height 12
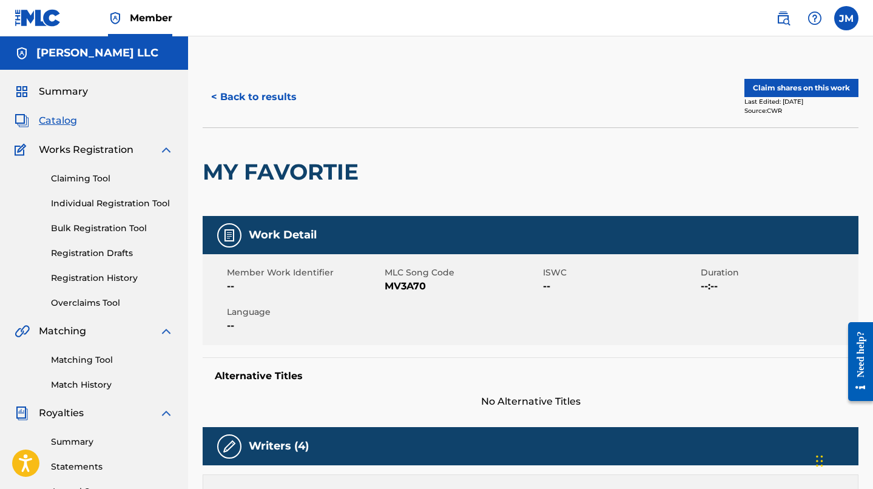
click at [253, 96] on button "< Back to results" at bounding box center [254, 97] width 102 height 30
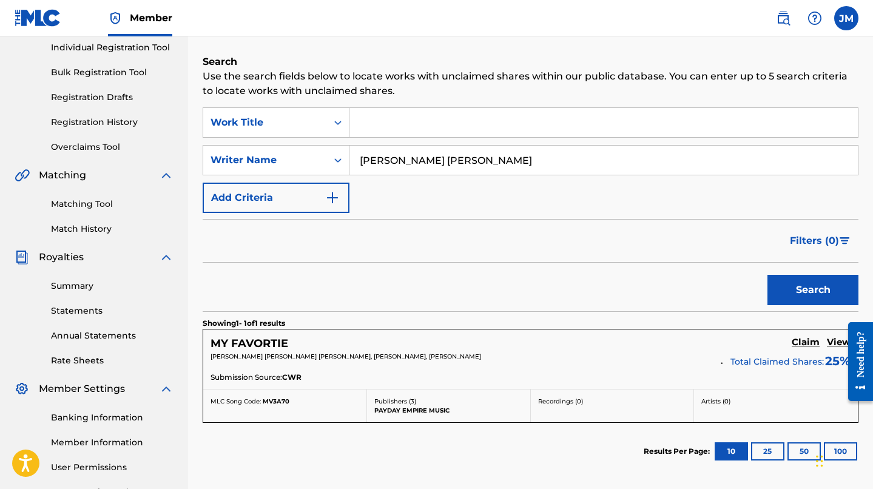
click at [442, 163] on input "[PERSON_NAME] [PERSON_NAME]" at bounding box center [603, 160] width 508 height 29
drag, startPoint x: 432, startPoint y: 162, endPoint x: 401, endPoint y: 158, distance: 31.8
click at [401, 158] on input "[PERSON_NAME] [PERSON_NAME]" at bounding box center [603, 160] width 508 height 29
click at [767, 275] on button "Search" at bounding box center [812, 290] width 91 height 30
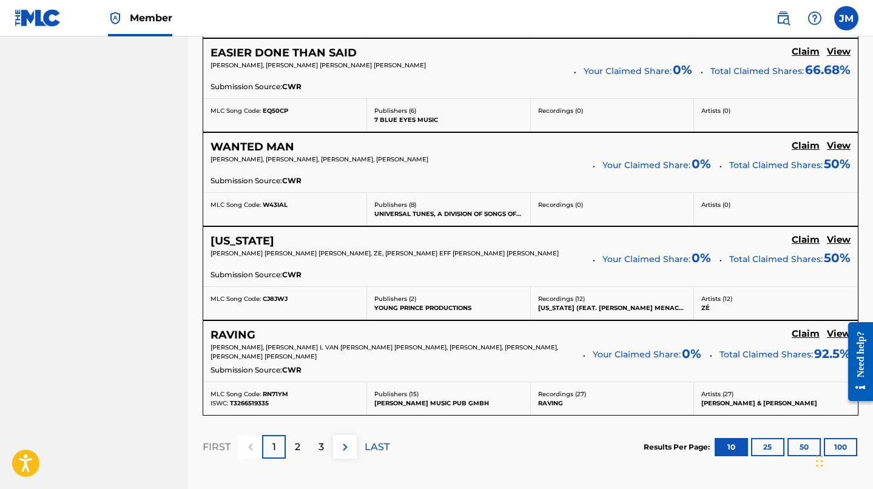
scroll to position [1120, 0]
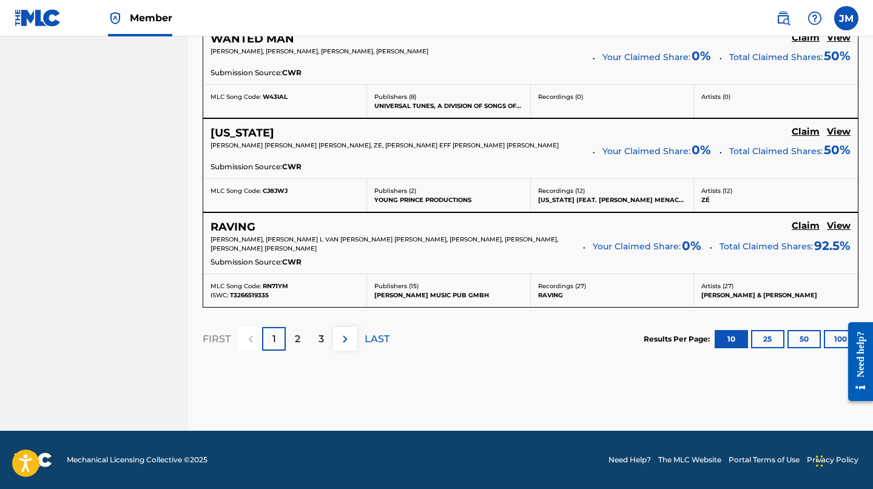
click at [304, 344] on div "2" at bounding box center [298, 339] width 24 height 24
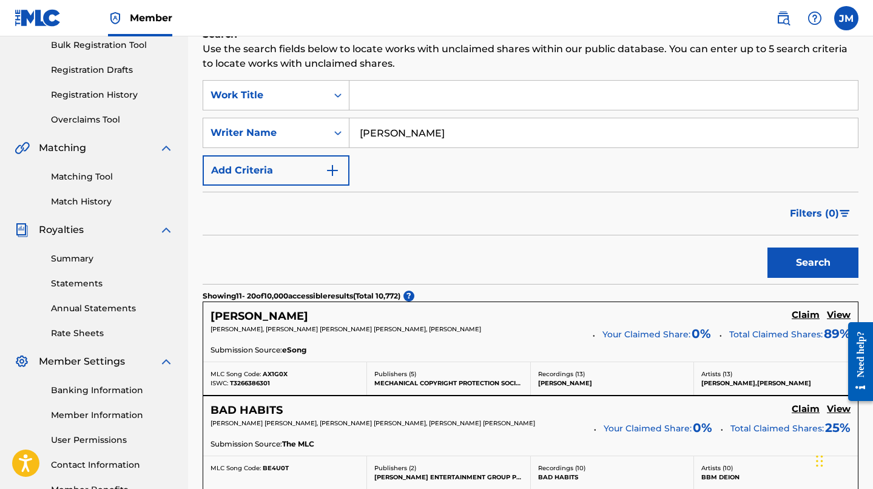
scroll to position [183, 0]
click at [417, 125] on input "[PERSON_NAME]" at bounding box center [603, 133] width 508 height 29
type input "[PERSON_NAME]"
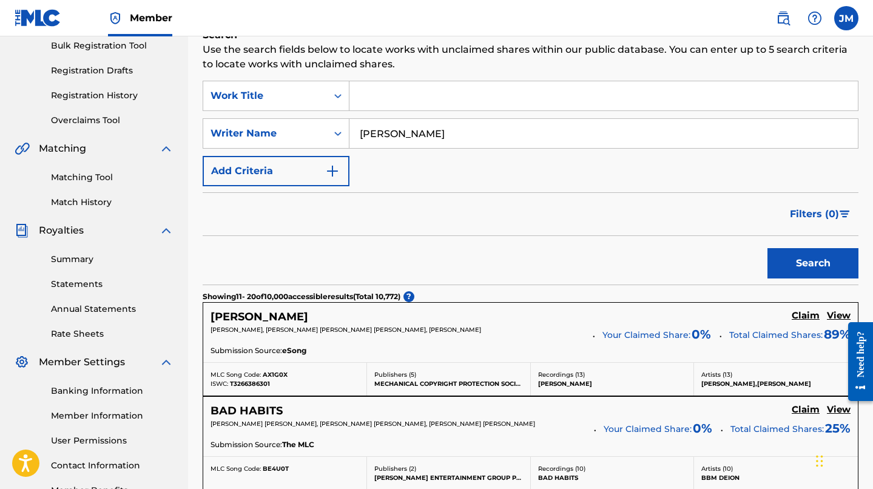
click at [767, 248] on button "Search" at bounding box center [812, 263] width 91 height 30
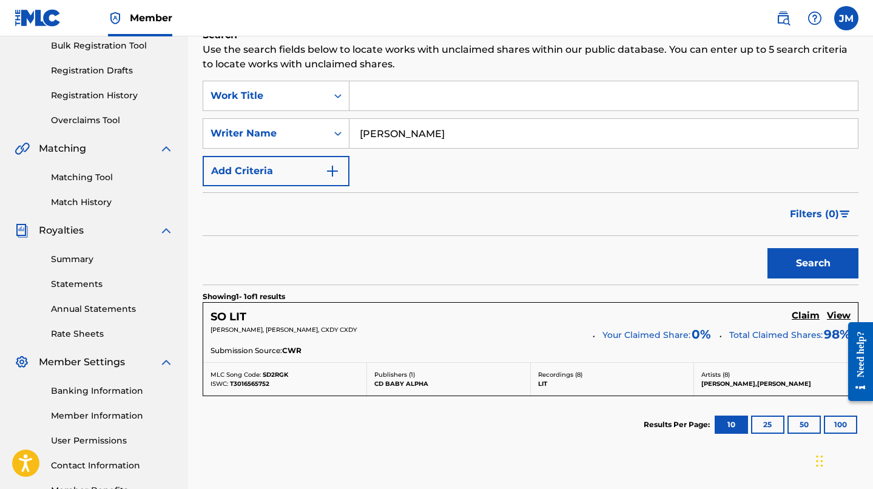
click at [412, 116] on div "SearchWithCriteria826e39b7-4aa1-4b19-9e80-b242c82f6091 Work Title SearchWithCri…" at bounding box center [531, 134] width 656 height 106
click at [436, 133] on input "[PERSON_NAME]" at bounding box center [603, 133] width 508 height 29
type input "[PERSON_NAME]"
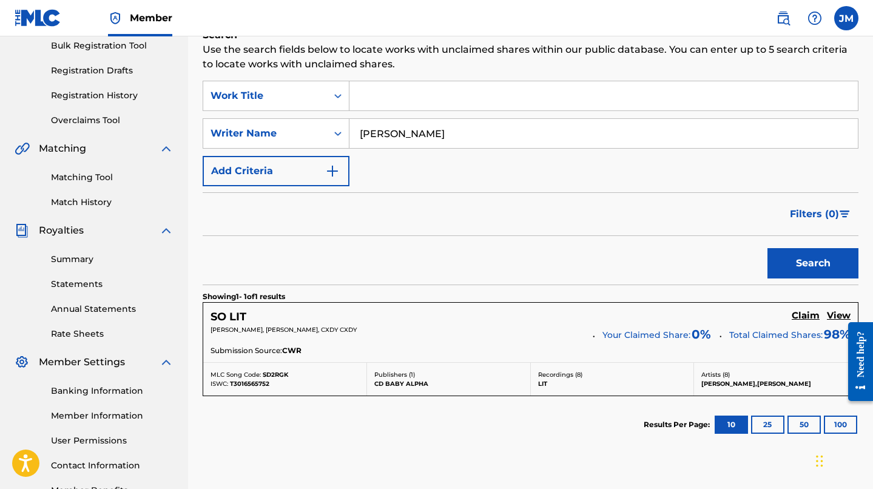
click at [767, 248] on button "Search" at bounding box center [812, 263] width 91 height 30
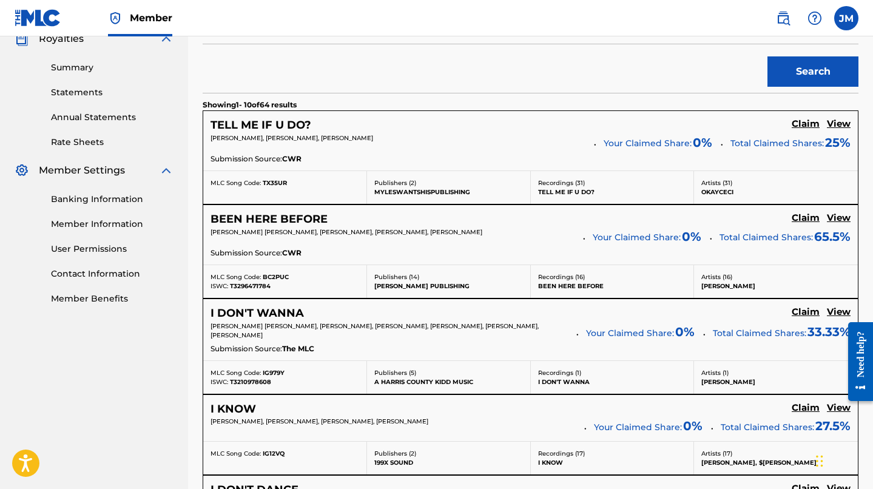
scroll to position [378, 0]
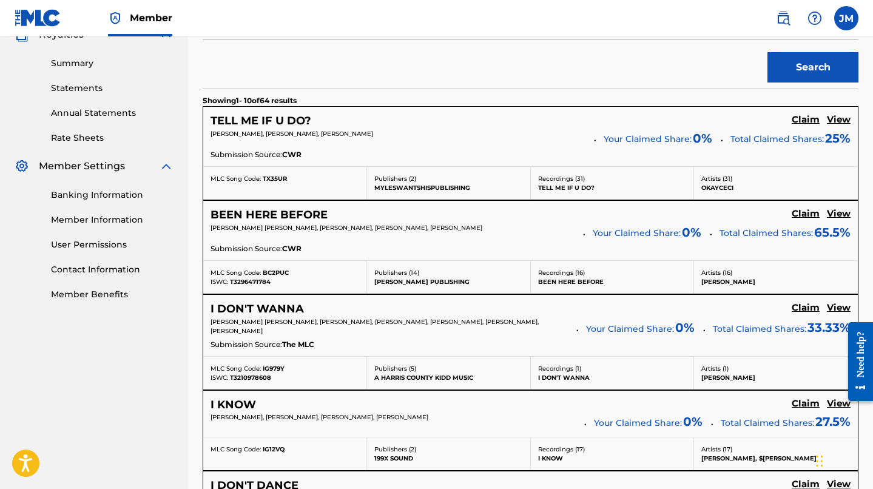
click at [845, 213] on h5 "View" at bounding box center [839, 214] width 24 height 12
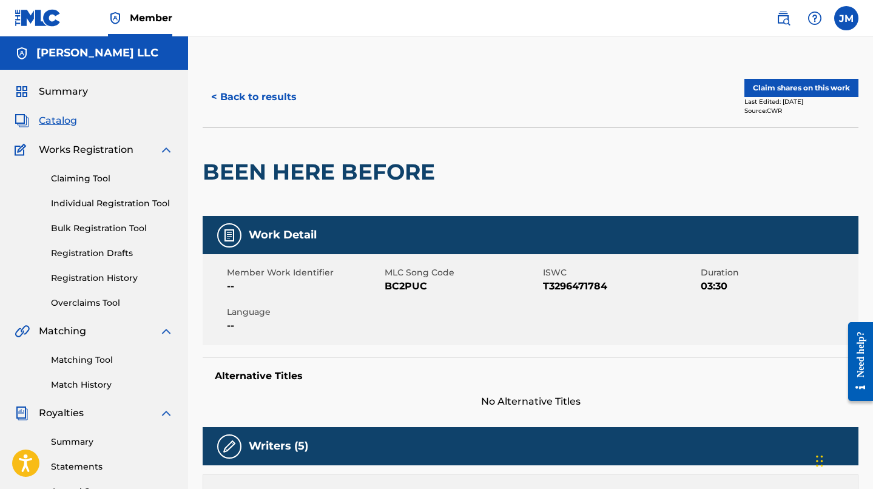
click at [257, 98] on button "< Back to results" at bounding box center [254, 97] width 102 height 30
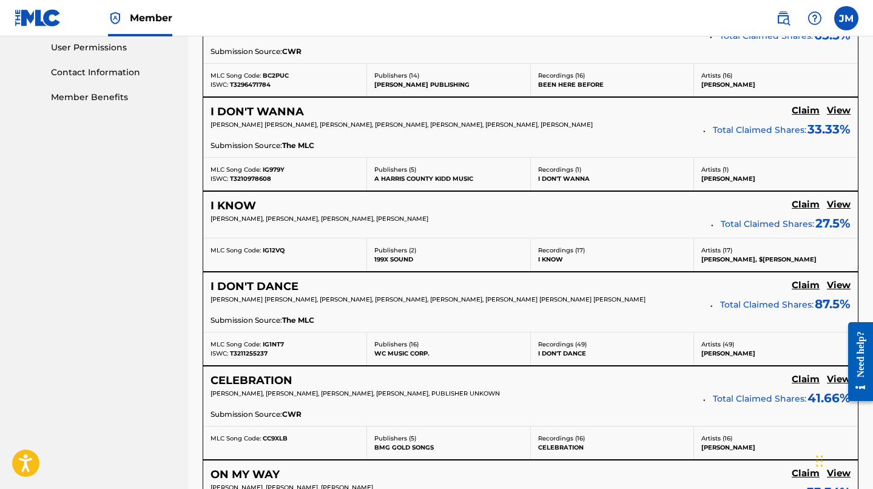
scroll to position [585, 0]
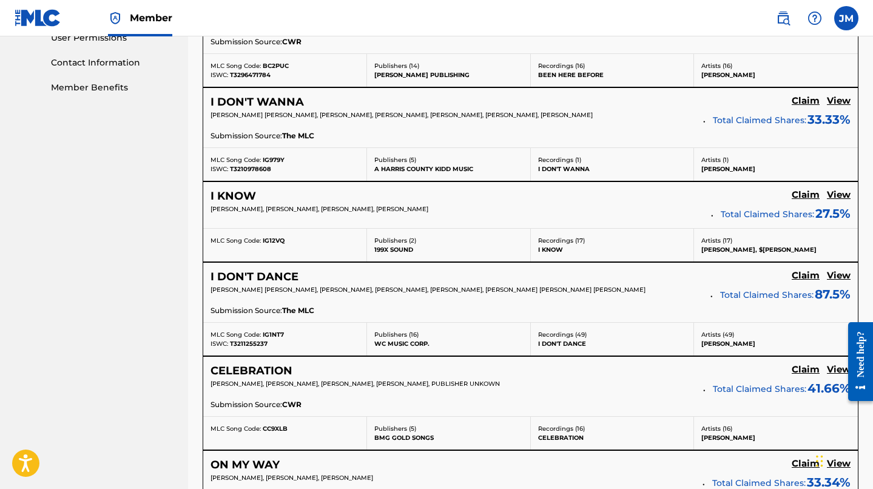
click at [840, 277] on h5 "View" at bounding box center [839, 276] width 24 height 12
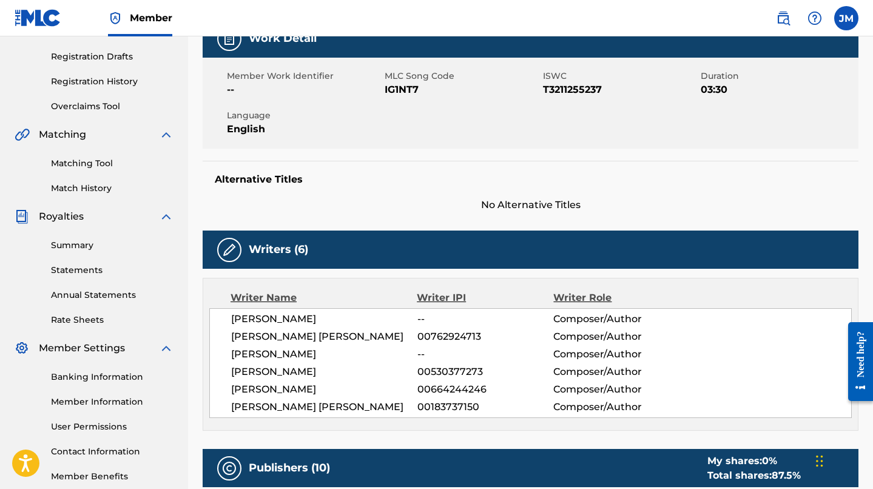
scroll to position [189, 0]
